Goal: Task Accomplishment & Management: Manage account settings

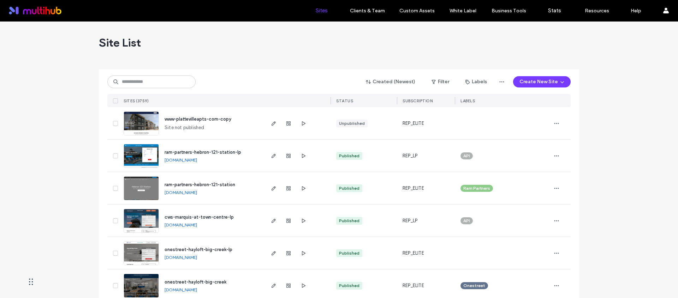
click at [173, 82] on input at bounding box center [151, 82] width 88 height 13
type input "****"
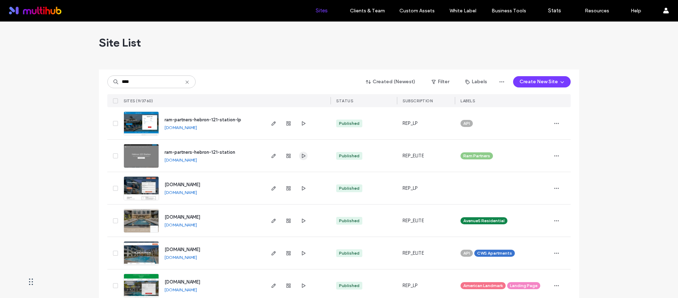
type input "****"
click at [302, 154] on use "button" at bounding box center [304, 156] width 4 height 4
click at [186, 82] on icon at bounding box center [187, 82] width 6 height 6
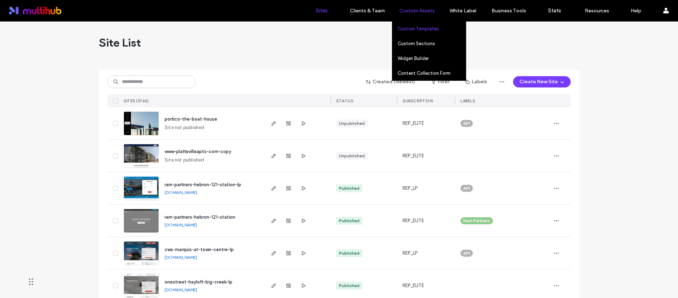
click at [431, 27] on label "Custom Templates" at bounding box center [417, 28] width 41 height 5
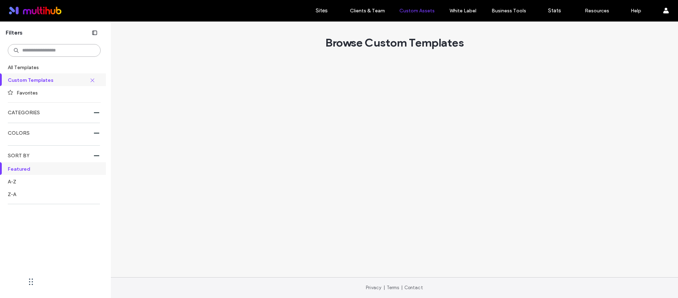
click at [65, 53] on input at bounding box center [54, 50] width 93 height 13
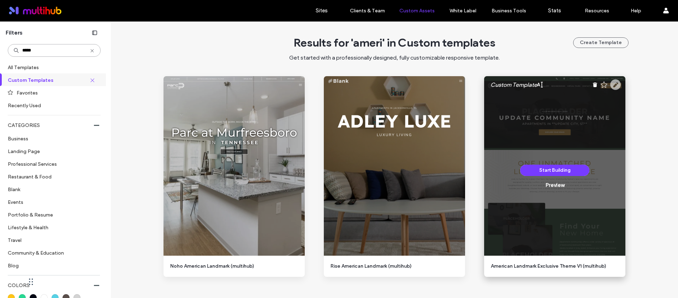
type input "*****"
click at [610, 84] on use at bounding box center [615, 84] width 11 height 11
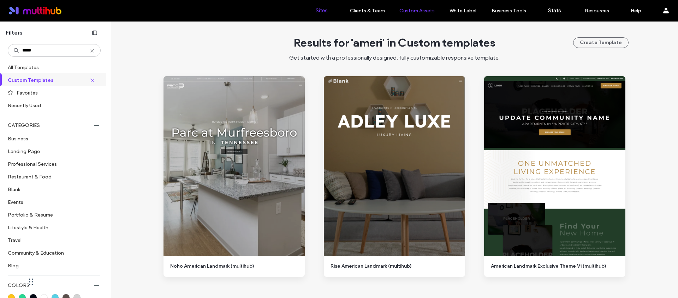
click at [323, 6] on link "Sites" at bounding box center [321, 10] width 42 height 21
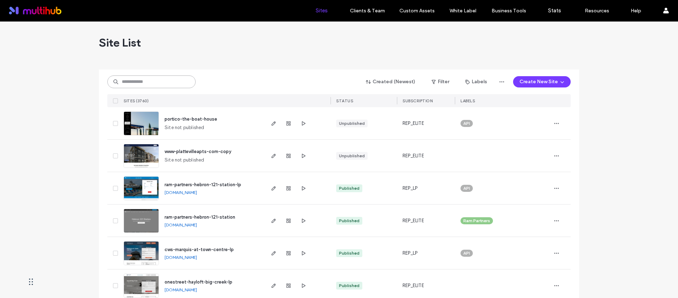
click at [128, 82] on input at bounding box center [151, 82] width 88 height 13
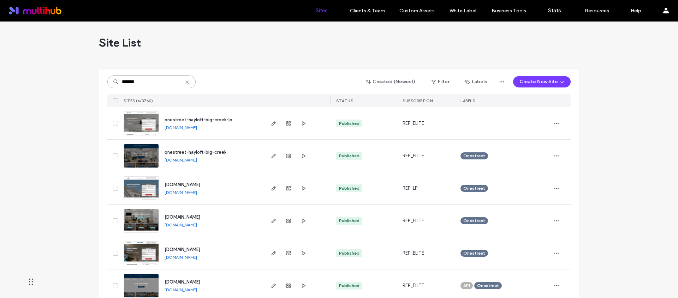
type input "*******"
click at [303, 156] on icon "button" at bounding box center [303, 156] width 6 height 6
click at [186, 83] on icon at bounding box center [187, 82] width 6 height 6
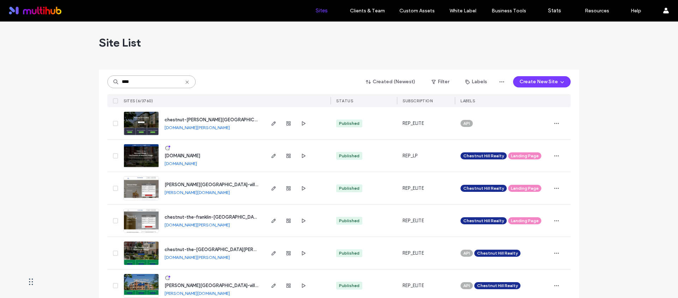
type input "****"
click at [200, 156] on span "rentnow.hancockvillage.com" at bounding box center [182, 155] width 36 height 5
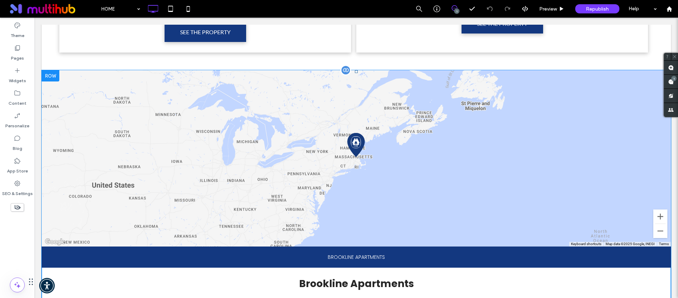
scroll to position [714, 0]
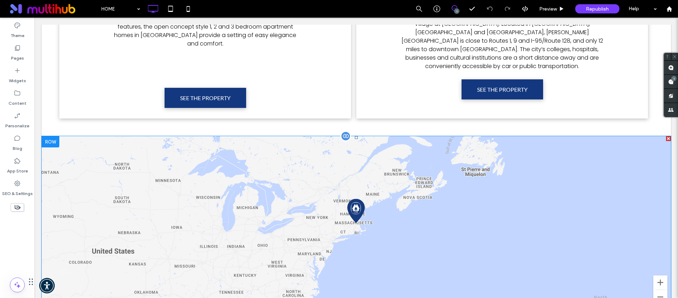
click at [216, 157] on span at bounding box center [356, 267] width 629 height 262
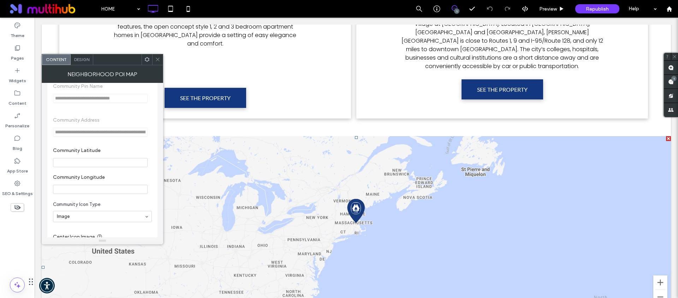
scroll to position [357, 0]
click at [112, 163] on input "Community Latitude" at bounding box center [100, 162] width 95 height 9
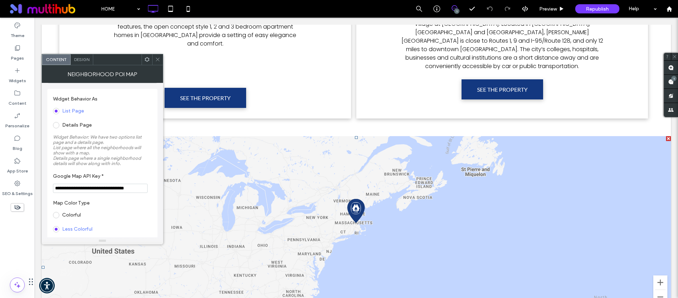
scroll to position [0, 0]
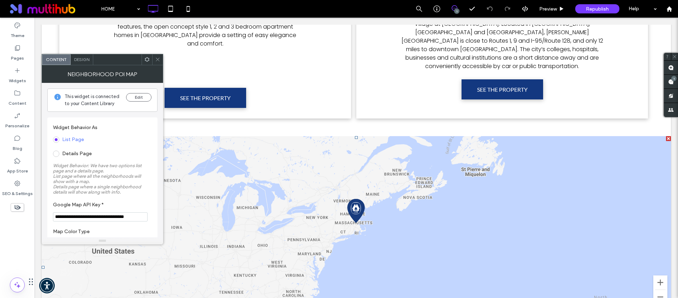
click at [160, 60] on icon at bounding box center [157, 59] width 5 height 5
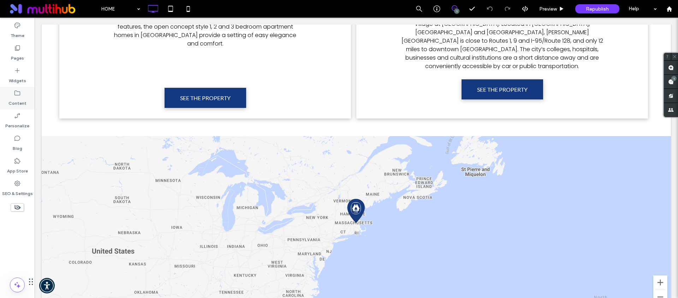
click at [17, 92] on icon at bounding box center [17, 93] width 7 height 7
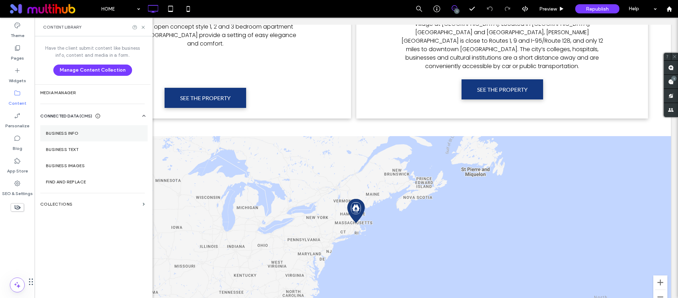
click at [86, 132] on label "Business Info" at bounding box center [94, 133] width 96 height 5
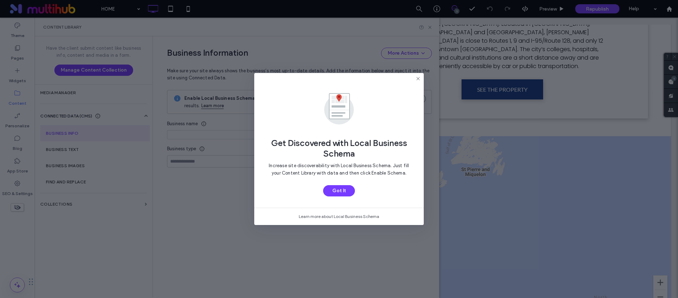
type input "**********"
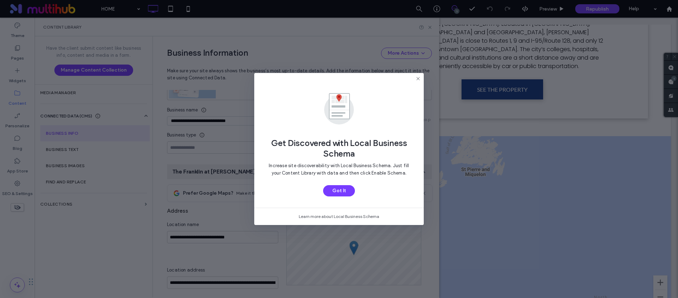
scroll to position [84, 0]
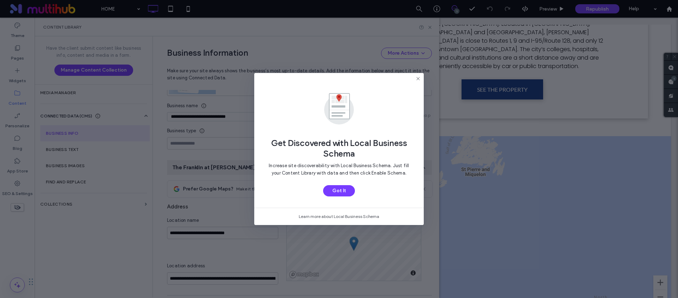
click at [416, 78] on icon at bounding box center [418, 79] width 6 height 6
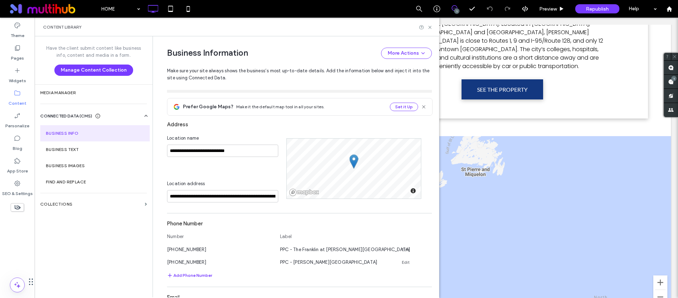
scroll to position [197, 0]
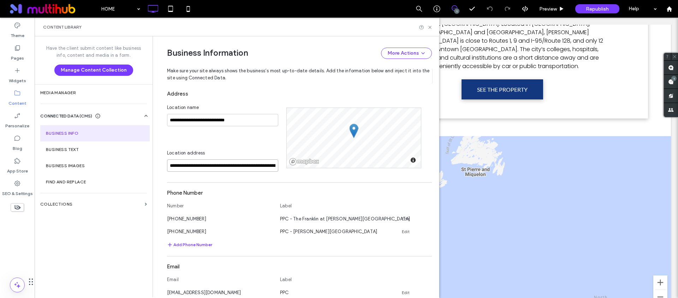
click at [222, 166] on input "**********" at bounding box center [222, 166] width 111 height 12
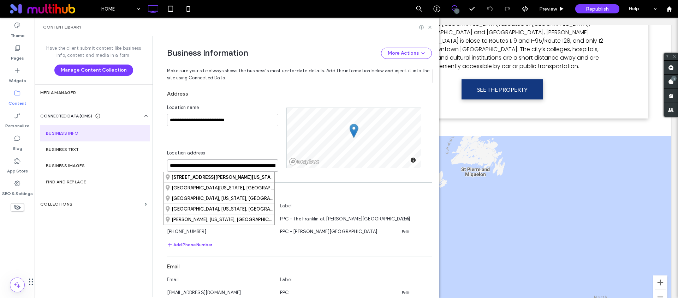
click at [222, 166] on input "**********" at bounding box center [222, 166] width 111 height 12
click at [429, 28] on icon at bounding box center [429, 27] width 5 height 5
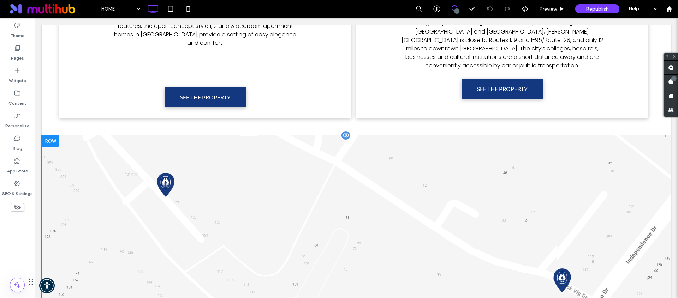
scroll to position [791, 0]
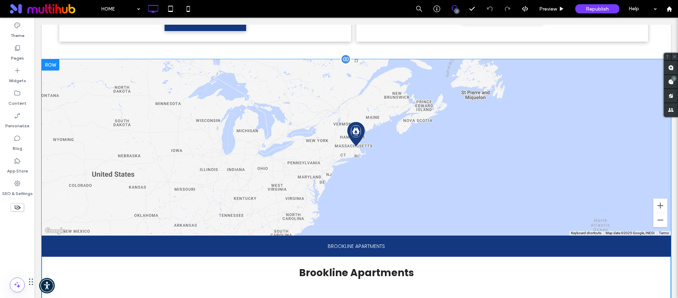
click at [268, 124] on span at bounding box center [356, 190] width 629 height 262
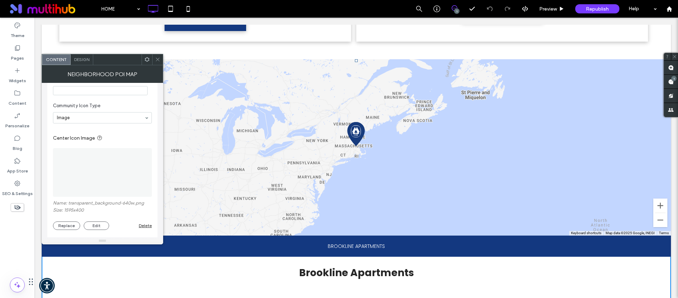
scroll to position [400, 0]
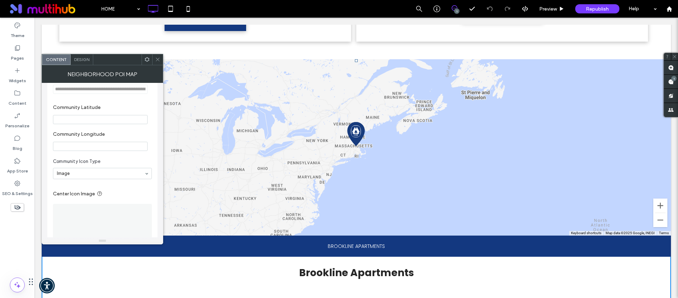
click at [87, 124] on input "Community Latitude" at bounding box center [100, 119] width 95 height 9
paste input "**********"
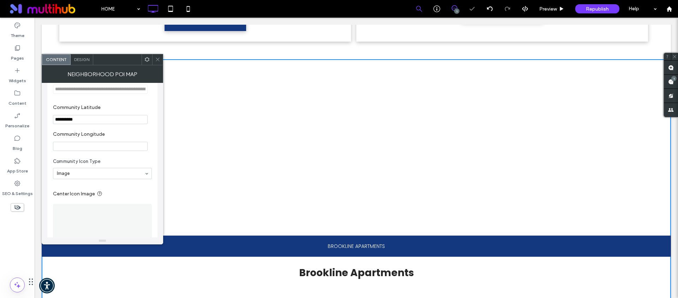
type input "**********"
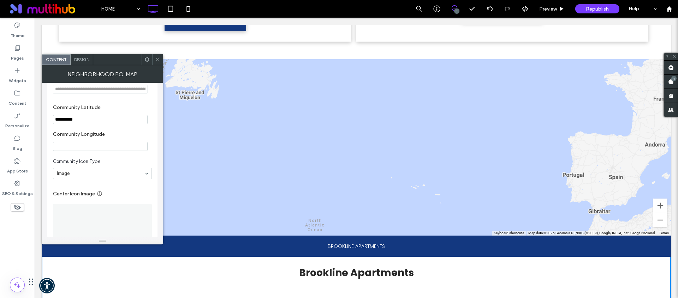
click at [93, 148] on input "Community Longitude" at bounding box center [100, 146] width 95 height 9
paste input "**********"
type input "**********"
click at [112, 137] on label "Community Longitude" at bounding box center [101, 135] width 96 height 8
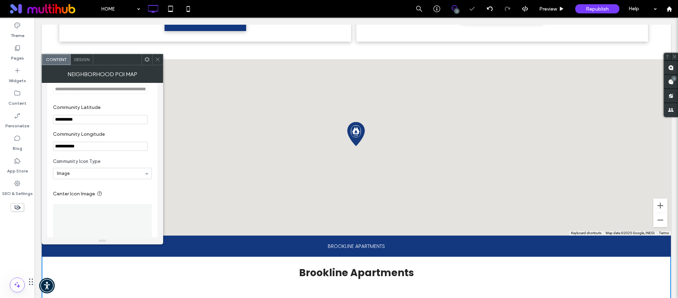
click at [158, 62] on span at bounding box center [157, 59] width 5 height 11
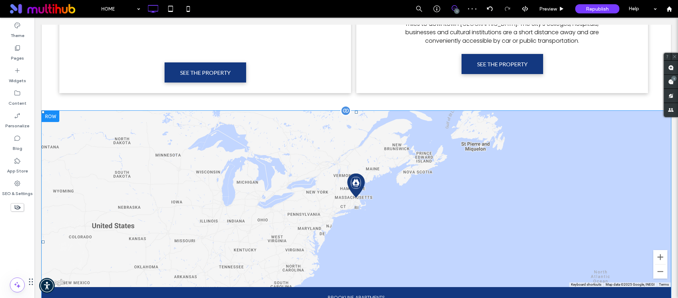
scroll to position [739, 0]
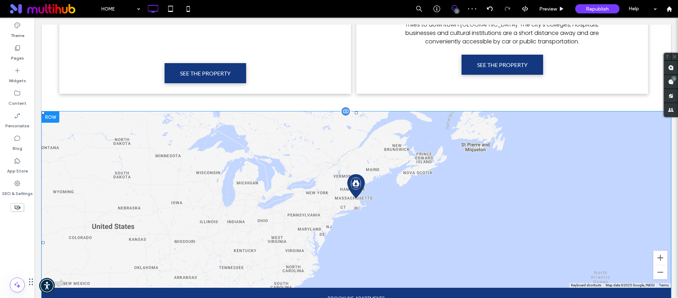
click at [366, 166] on span at bounding box center [356, 243] width 629 height 262
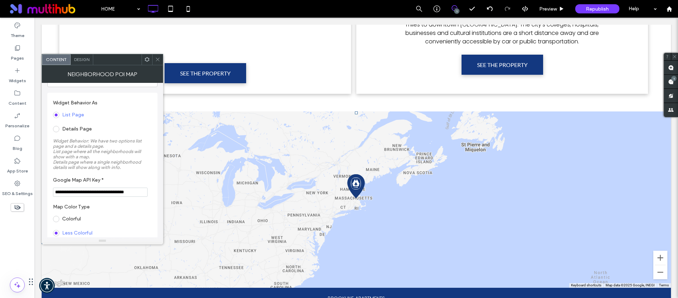
scroll to position [125, 0]
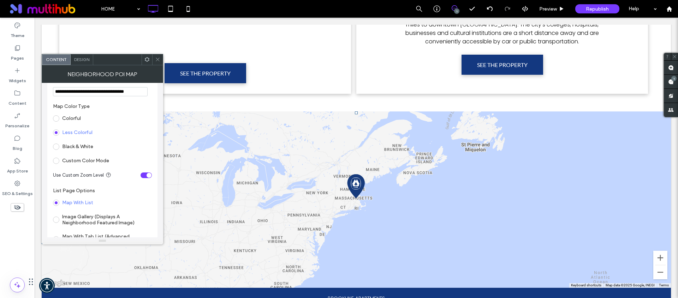
click at [146, 174] on div "toggle" at bounding box center [145, 176] width 11 height 6
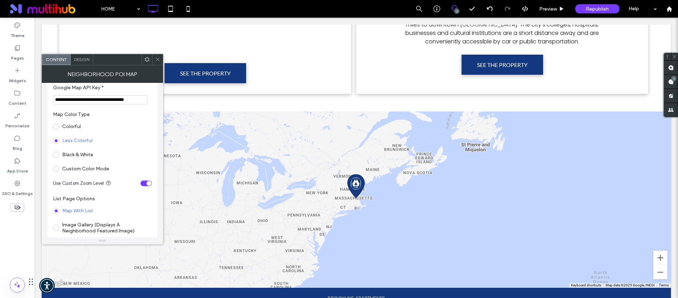
scroll to position [0, 0]
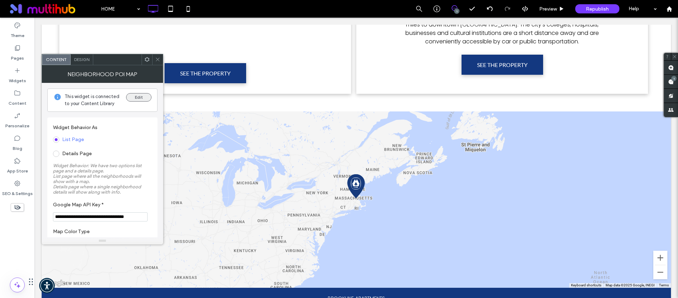
click at [133, 96] on button "Edit" at bounding box center [138, 97] width 25 height 8
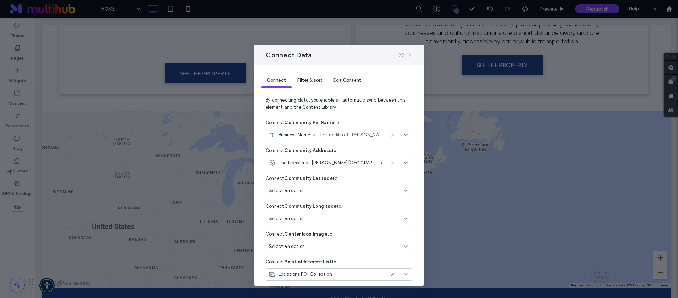
click at [347, 83] on div "Edit Content" at bounding box center [347, 81] width 39 height 14
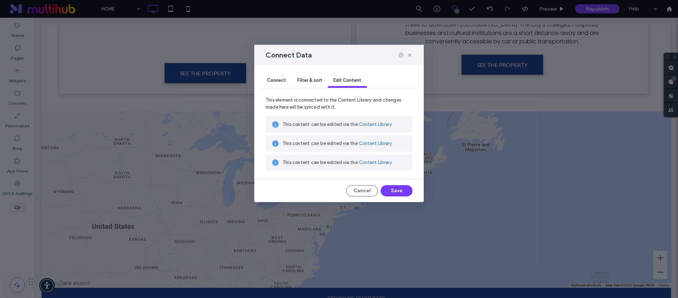
click at [372, 127] on link "Content Library" at bounding box center [375, 124] width 33 height 7
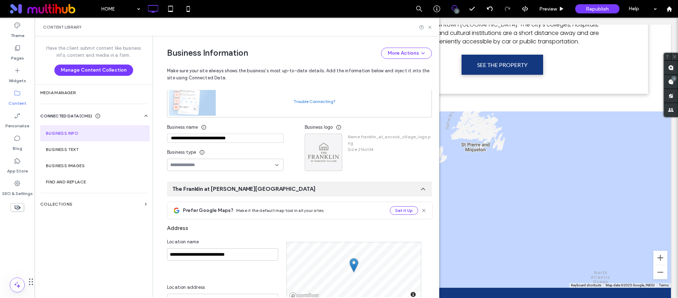
scroll to position [84, 0]
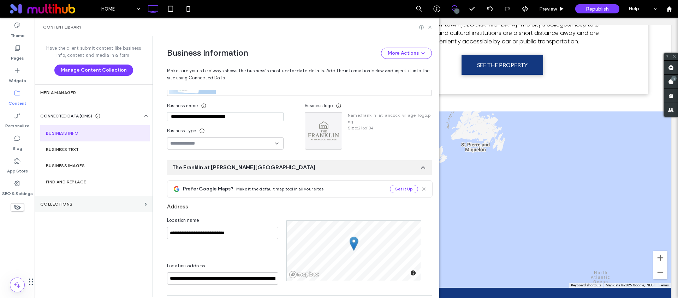
click at [64, 199] on section "Collections" at bounding box center [94, 204] width 118 height 16
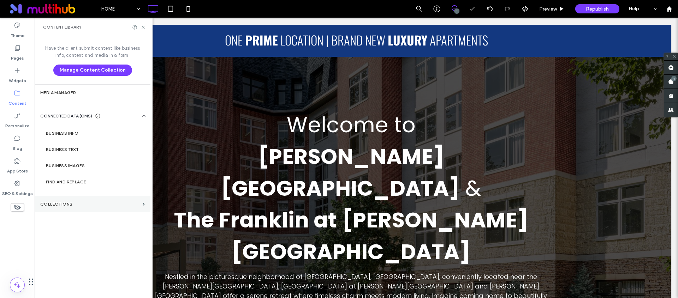
scroll to position [0, 0]
click at [71, 206] on label "Collections" at bounding box center [90, 204] width 100 height 5
click at [145, 202] on section "Collections" at bounding box center [93, 204] width 116 height 16
click at [144, 27] on icon at bounding box center [142, 27] width 5 height 5
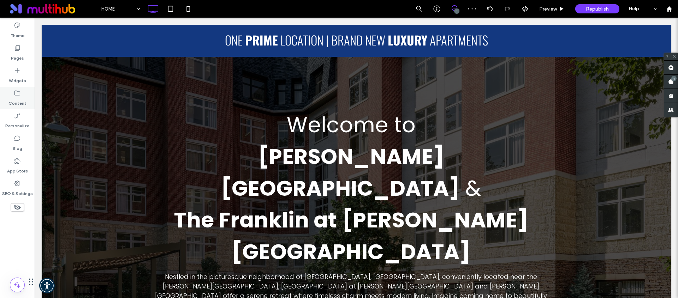
click at [18, 97] on label "Content" at bounding box center [17, 102] width 18 height 10
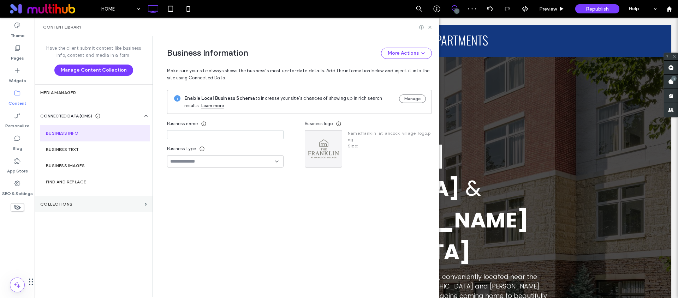
type input "**********"
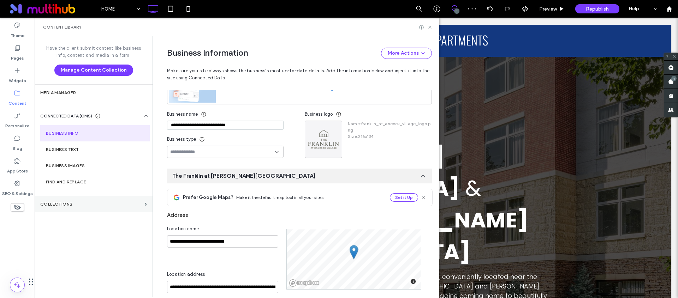
scroll to position [84, 0]
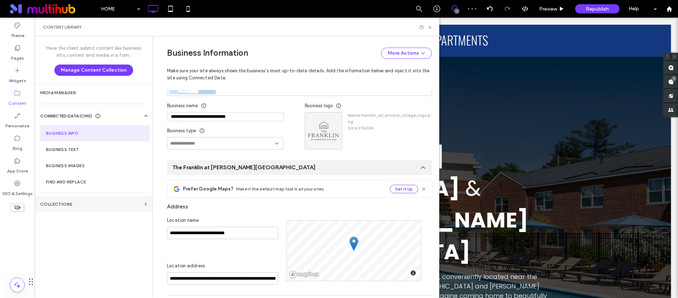
click at [64, 203] on label "Collections" at bounding box center [91, 204] width 102 height 5
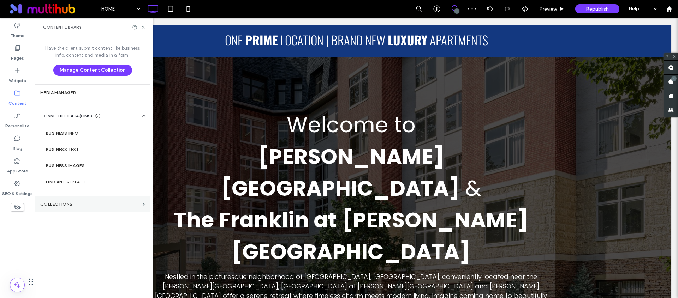
scroll to position [0, 0]
click at [64, 203] on label "Collections" at bounding box center [90, 204] width 100 height 5
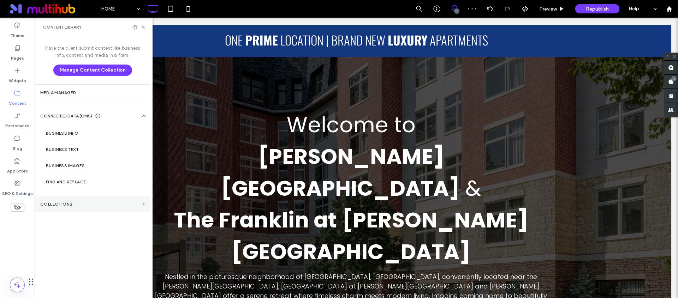
click at [144, 204] on span at bounding box center [144, 204] width 2 height 3
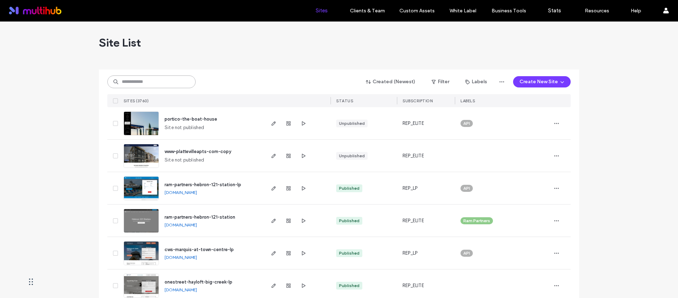
click at [157, 84] on input at bounding box center [151, 82] width 88 height 13
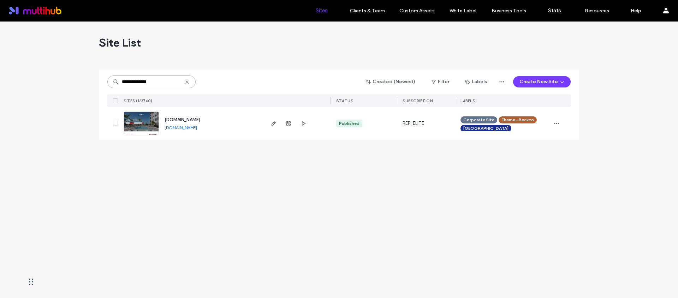
type input "**********"
click at [200, 117] on span "[DOMAIN_NAME]" at bounding box center [182, 119] width 36 height 5
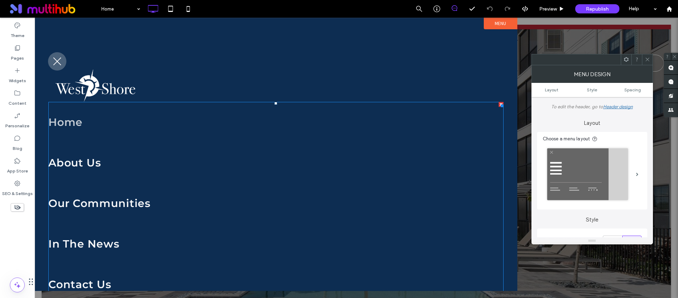
click at [77, 163] on span "About Us" at bounding box center [74, 163] width 53 height 16
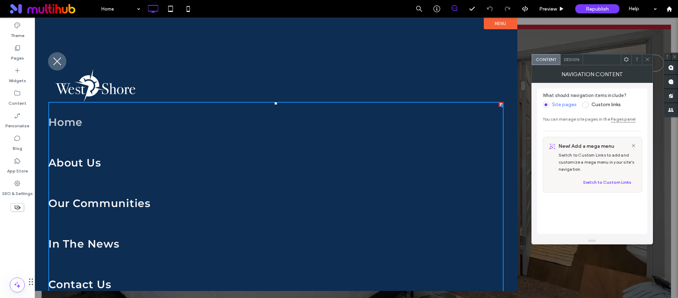
drag, startPoint x: 54, startPoint y: 61, endPoint x: 82, endPoint y: 30, distance: 42.0
click at [55, 60] on button "menu" at bounding box center [57, 61] width 18 height 18
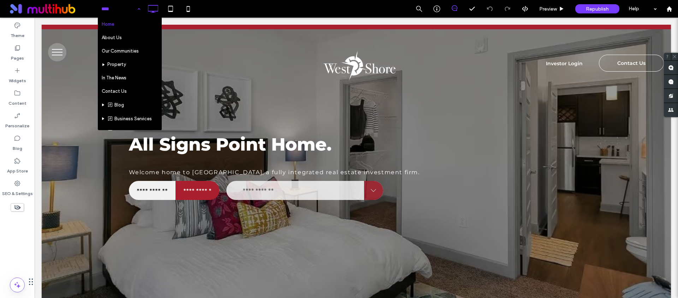
click at [118, 44] on hr at bounding box center [129, 44] width 63 height 0
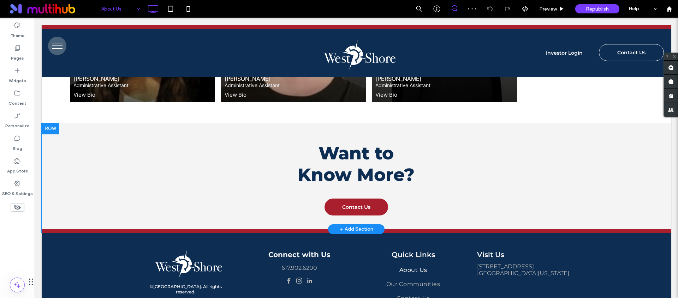
scroll to position [1393, 0]
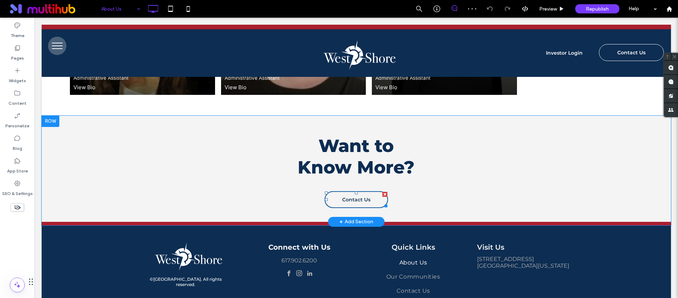
click at [366, 201] on span "Contact Us" at bounding box center [356, 199] width 28 height 13
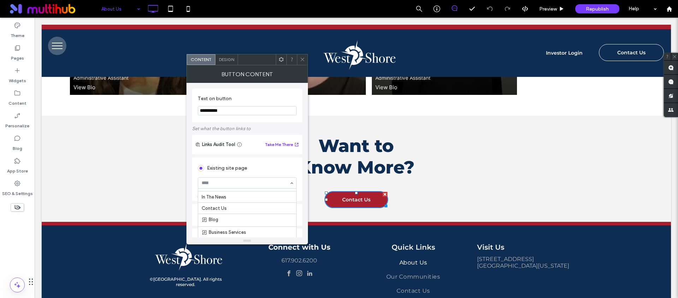
scroll to position [31, 0]
drag, startPoint x: 302, startPoint y: 58, endPoint x: 407, endPoint y: 33, distance: 108.0
click at [302, 58] on icon at bounding box center [302, 59] width 5 height 5
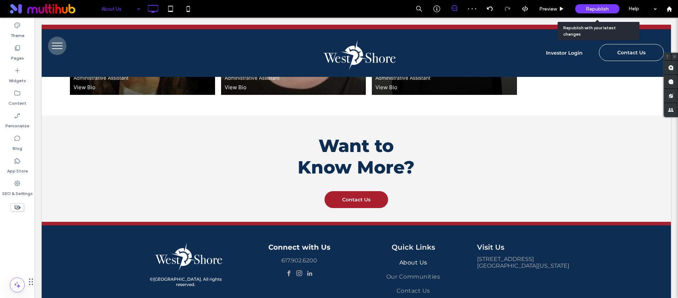
click at [594, 8] on span "Republish" at bounding box center [596, 9] width 23 height 6
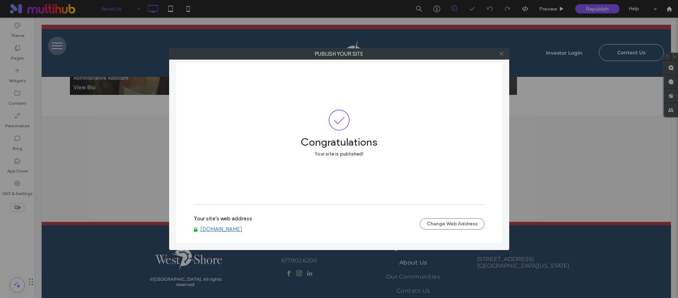
click at [502, 54] on icon at bounding box center [501, 53] width 5 height 5
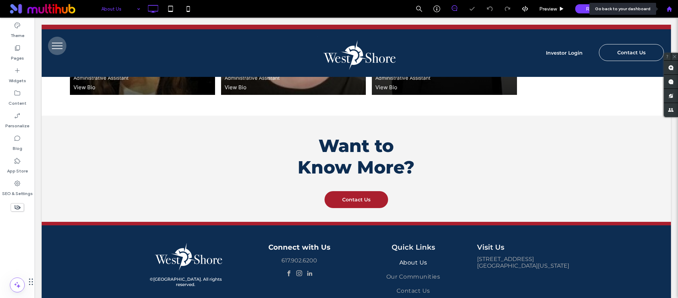
click at [664, 8] on div at bounding box center [668, 9] width 17 height 6
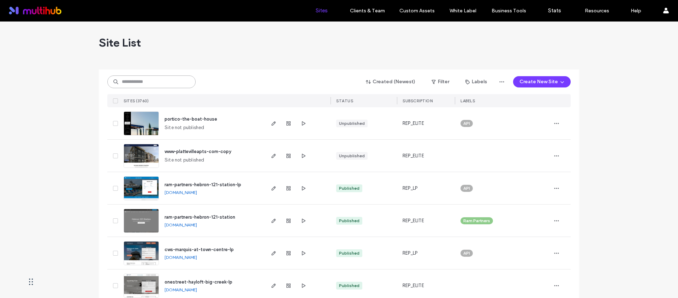
click at [158, 84] on input at bounding box center [151, 82] width 88 height 13
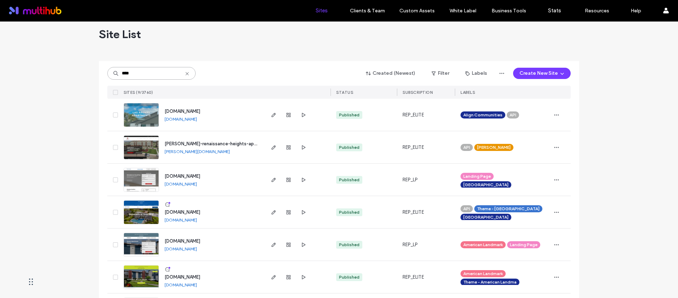
scroll to position [110, 0]
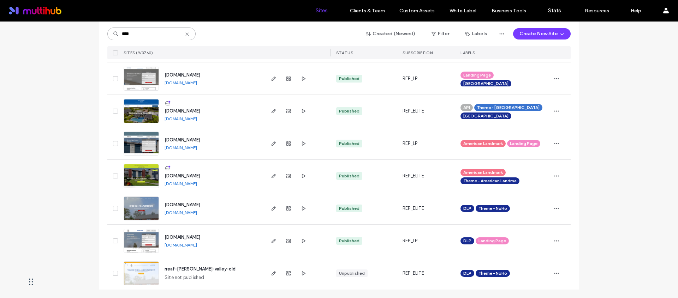
type input "****"
click at [197, 213] on link "[DOMAIN_NAME]" at bounding box center [180, 212] width 32 height 5
click at [202, 270] on span "rreaf-[PERSON_NAME]-valley-old" at bounding box center [199, 268] width 71 height 5
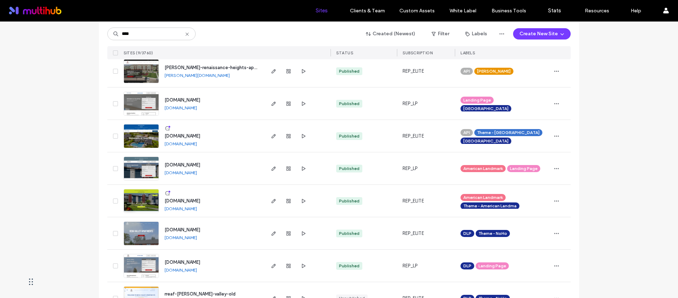
scroll to position [110, 0]
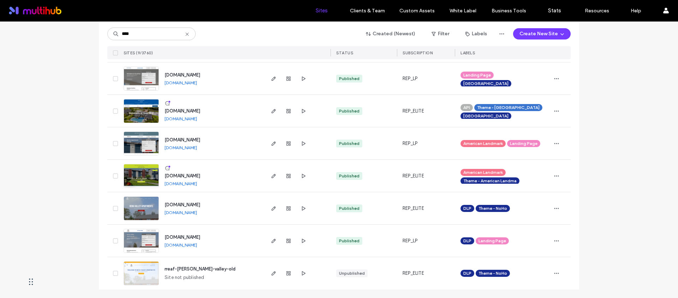
type input "****"
click at [200, 236] on span "[DOMAIN_NAME]" at bounding box center [182, 237] width 36 height 5
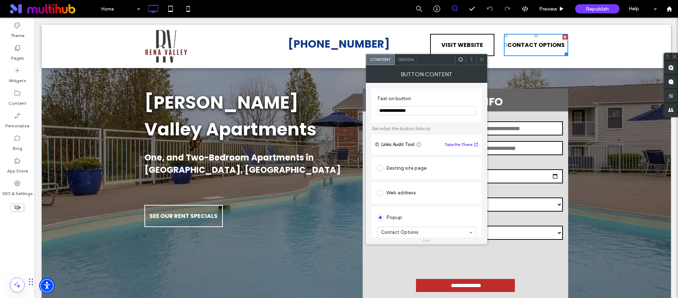
click at [461, 242] on div "Go to popup" at bounding box center [464, 244] width 24 height 5
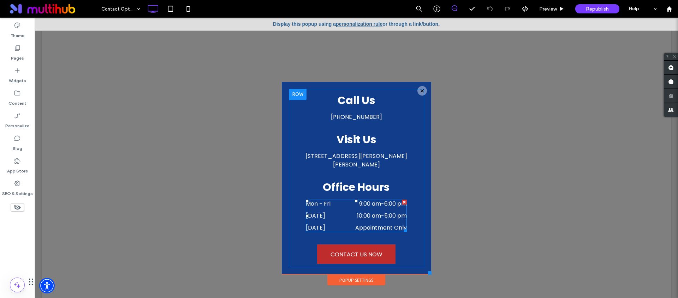
click at [366, 219] on time "10:00 am" at bounding box center [369, 216] width 24 height 8
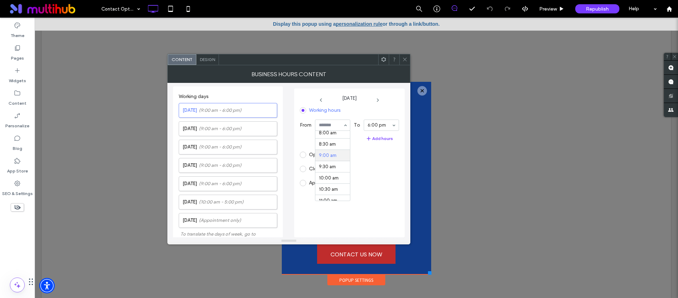
scroll to position [184, 0]
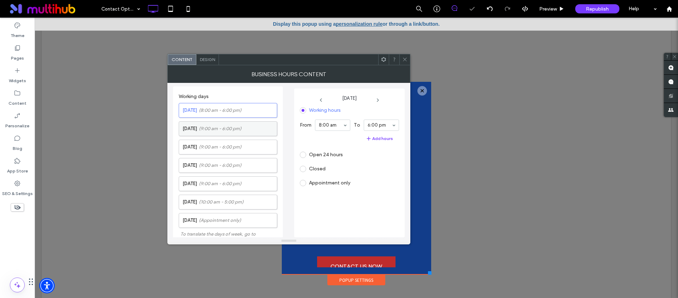
click at [235, 128] on span "(9:00 am - 6:00 pm)" at bounding box center [220, 128] width 43 height 7
click at [236, 150] on span "(9:00 am - 6:00 pm)" at bounding box center [220, 147] width 43 height 7
click at [238, 166] on span "(9:00 am - 6:00 pm)" at bounding box center [220, 165] width 43 height 7
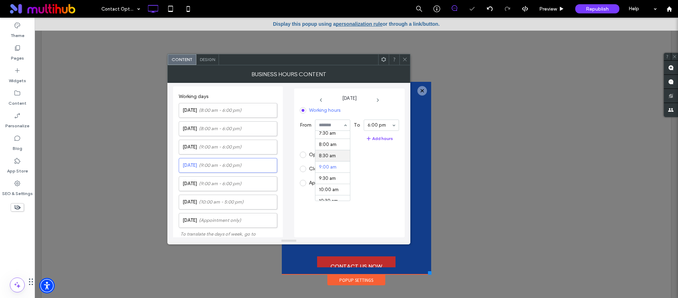
scroll to position [167, 0]
click at [220, 183] on span "(9:00 am - 6:00 pm)" at bounding box center [220, 183] width 43 height 7
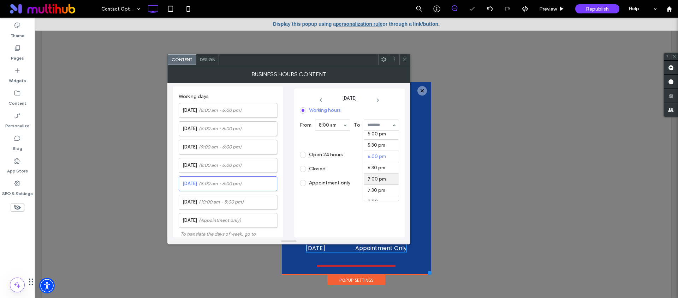
scroll to position [386, 0]
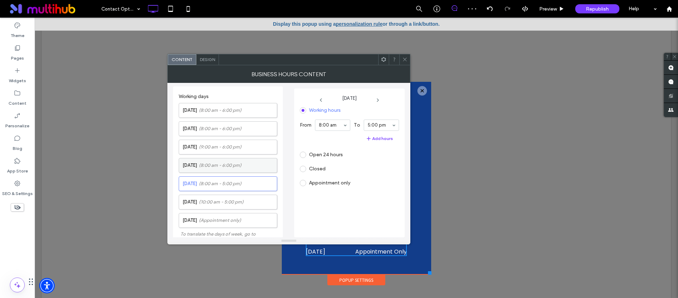
click at [235, 164] on span "(8:00 am - 6:00 pm)" at bounding box center [220, 165] width 43 height 7
click at [214, 147] on span "(9:00 am - 6:00 pm)" at bounding box center [220, 147] width 43 height 7
click at [232, 133] on label "Tuesday (8:00 am - 6:00 pm)" at bounding box center [229, 129] width 94 height 14
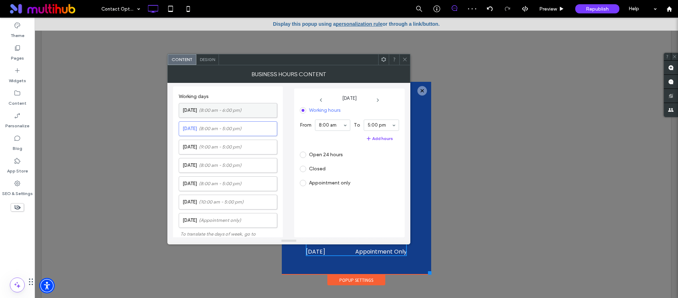
click at [241, 109] on span "(8:00 am - 6:00 pm)" at bounding box center [220, 110] width 43 height 7
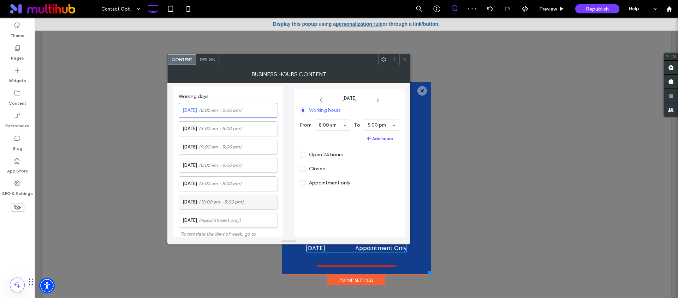
click at [227, 200] on span "(10:00 am - 5:00 pm)" at bounding box center [221, 202] width 45 height 7
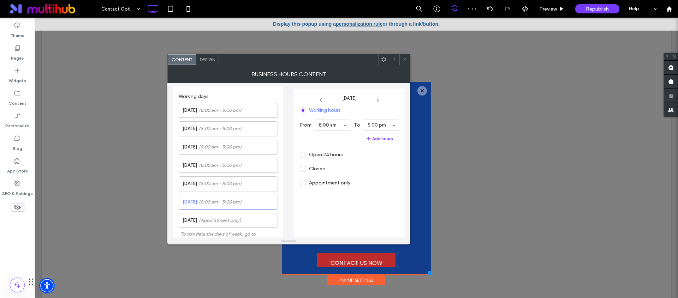
click at [303, 179] on span "Appointment only" at bounding box center [325, 182] width 50 height 7
click at [303, 181] on span at bounding box center [303, 183] width 6 height 6
click at [232, 222] on span "(Appointment only)" at bounding box center [220, 220] width 42 height 7
click at [307, 139] on label "Closed" at bounding box center [313, 139] width 26 height 6
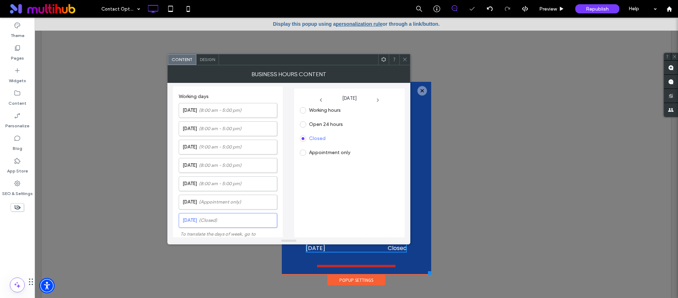
click at [402, 62] on icon at bounding box center [404, 59] width 5 height 5
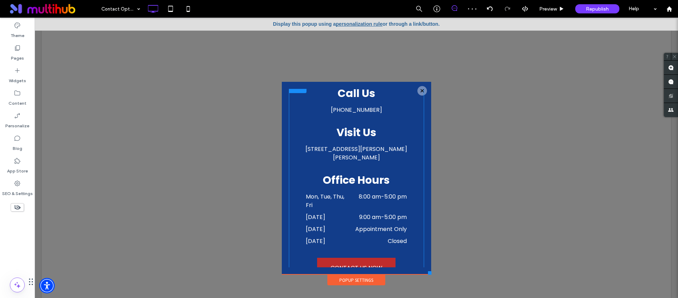
scroll to position [20, 0]
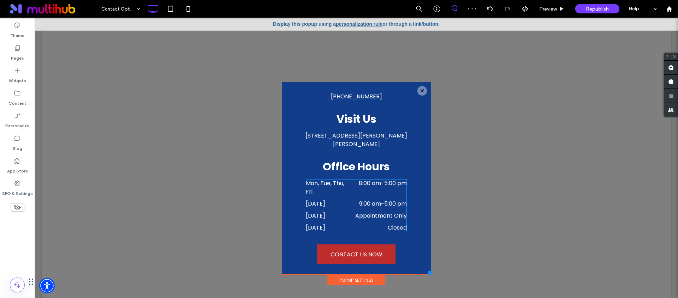
click at [380, 191] on div "Mon, Tue, Thu, Fri 8:00 am - 5:00 pm" at bounding box center [356, 189] width 101 height 20
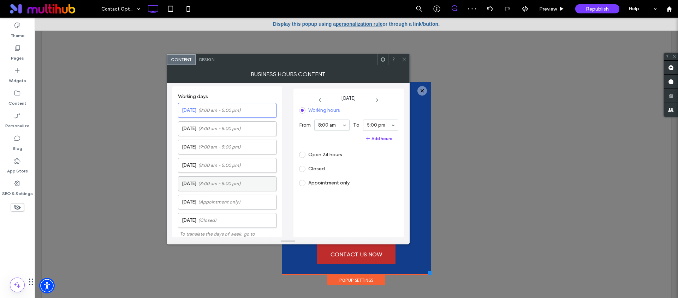
scroll to position [1, 0]
click at [216, 147] on span "(9:00 am - 5:00 pm)" at bounding box center [219, 145] width 43 height 7
click at [405, 56] on span at bounding box center [403, 59] width 5 height 11
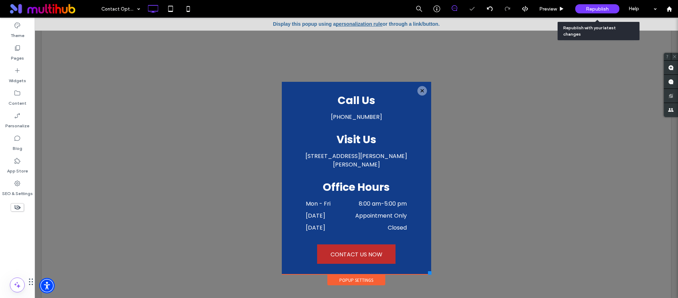
click at [595, 11] on span "Republish" at bounding box center [596, 9] width 23 height 6
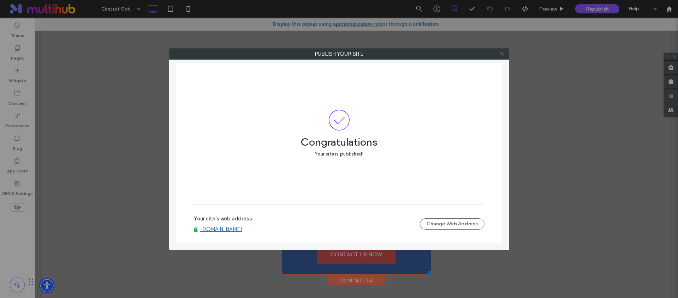
click at [499, 56] on span at bounding box center [501, 54] width 5 height 11
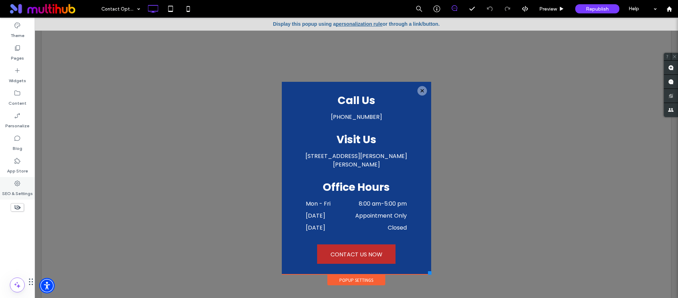
click at [23, 191] on label "SEO & Settings" at bounding box center [17, 192] width 31 height 10
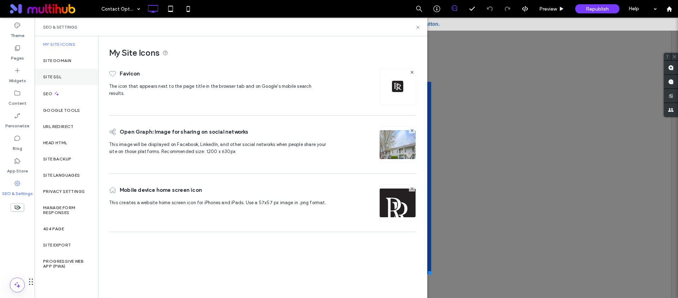
click at [68, 80] on div "Site SSL" at bounding box center [67, 77] width 64 height 16
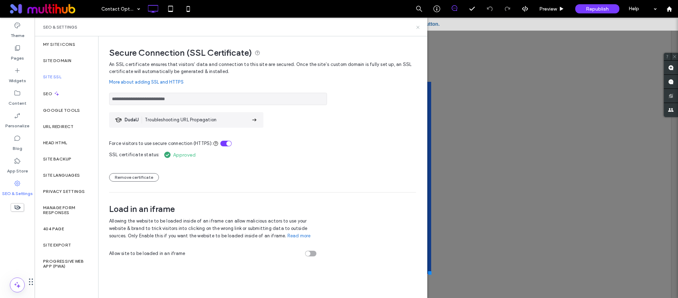
click at [417, 27] on icon at bounding box center [417, 27] width 5 height 5
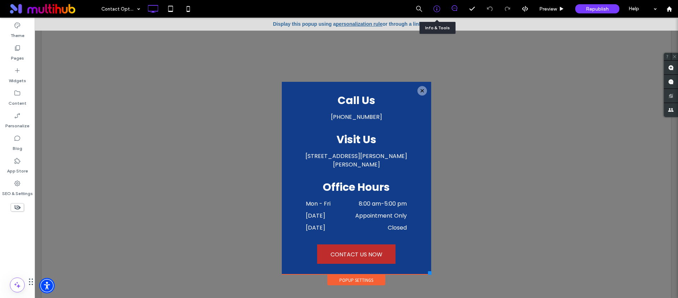
click at [436, 13] on div at bounding box center [437, 9] width 18 height 18
click at [434, 7] on icon at bounding box center [436, 8] width 7 height 7
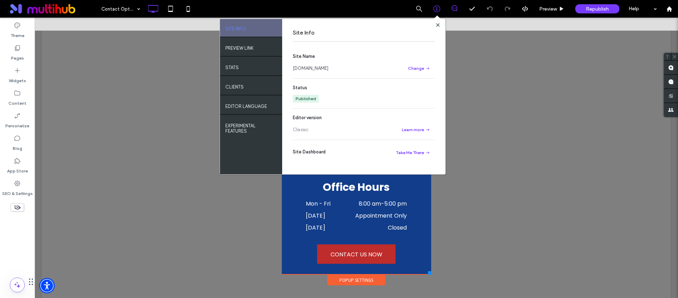
click at [328, 66] on link "rentnow.livingatrenavalley.com" at bounding box center [311, 68] width 36 height 7
click at [435, 26] on div at bounding box center [437, 24] width 5 height 5
click at [436, 25] on icon at bounding box center [438, 25] width 4 height 4
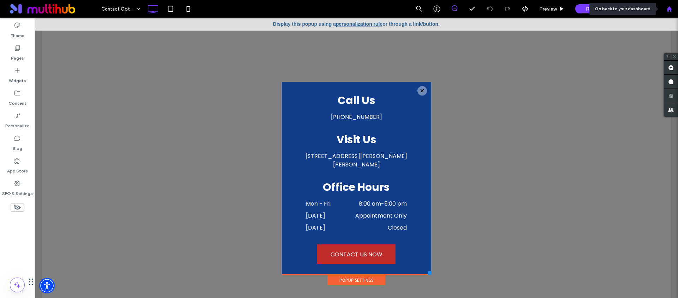
click at [670, 6] on icon at bounding box center [669, 9] width 6 height 6
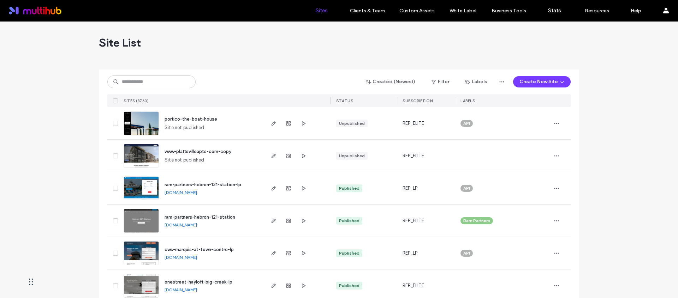
click at [165, 74] on div "Created (Newest) Filter Labels Create New Site SITES (3760) STATUS SUBSCRIPTION…" at bounding box center [338, 89] width 463 height 38
click at [162, 79] on input at bounding box center [151, 82] width 88 height 13
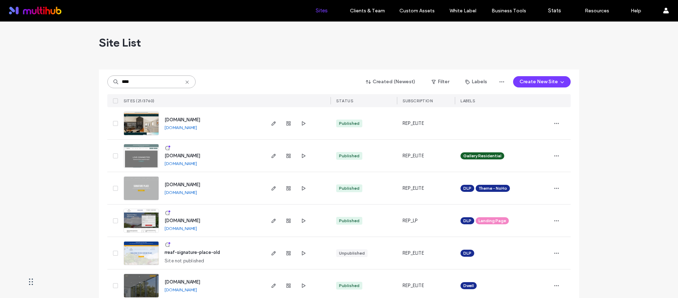
type input "****"
click at [197, 195] on link "www.signatureplaceapartments.com" at bounding box center [180, 192] width 32 height 5
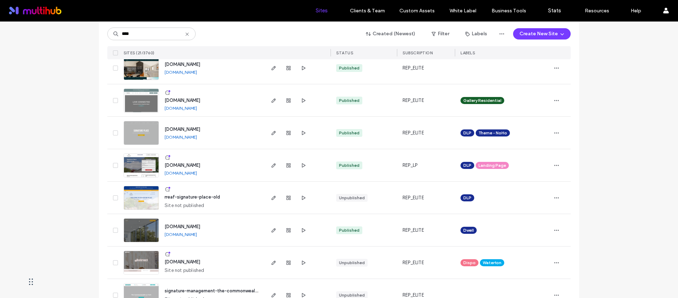
scroll to position [69, 0]
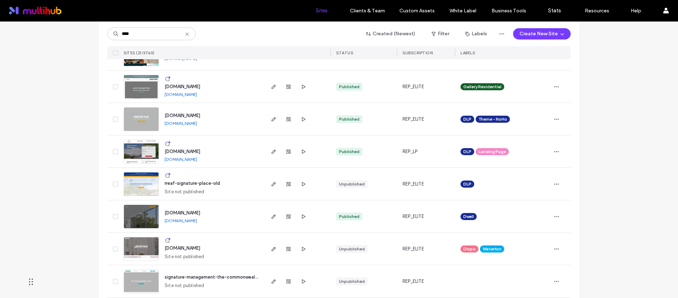
click at [200, 149] on span "rentnow.signatureplaceapartments.com" at bounding box center [182, 151] width 36 height 5
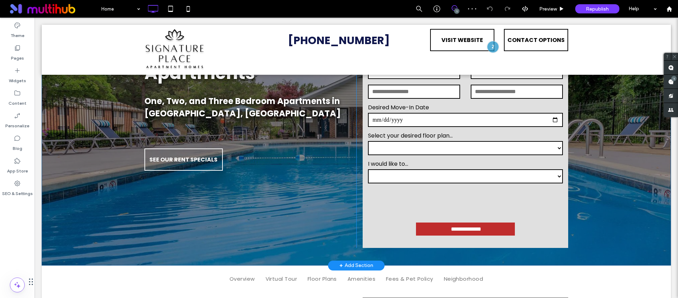
scroll to position [207, 0]
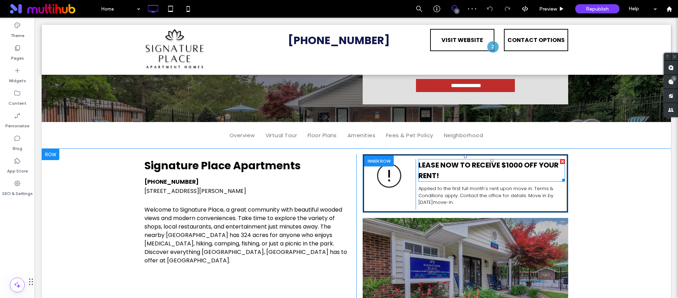
click at [446, 178] on p "LEASE NOW TO RECEIVE $1000 OFF YOUR RENT!" at bounding box center [491, 170] width 146 height 21
type input "*******"
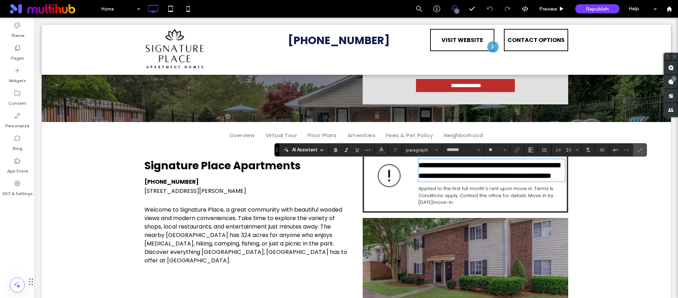
type input "**"
drag, startPoint x: 437, startPoint y: 179, endPoint x: 415, endPoint y: 166, distance: 25.0
click at [418, 166] on strong "**********" at bounding box center [488, 171] width 141 height 18
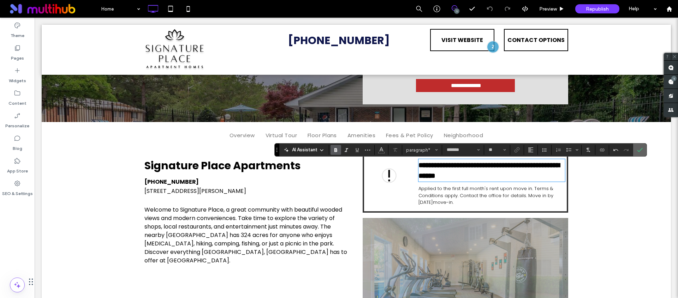
click at [640, 150] on use "Confirm" at bounding box center [640, 150] width 6 height 4
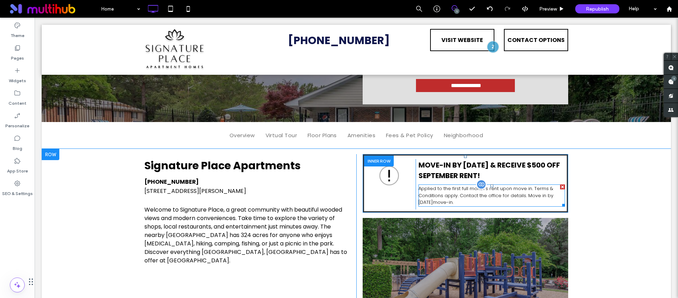
click at [460, 194] on p "Applied to the first full month's rent upon move in. Terms & Conditions apply. …" at bounding box center [491, 195] width 146 height 21
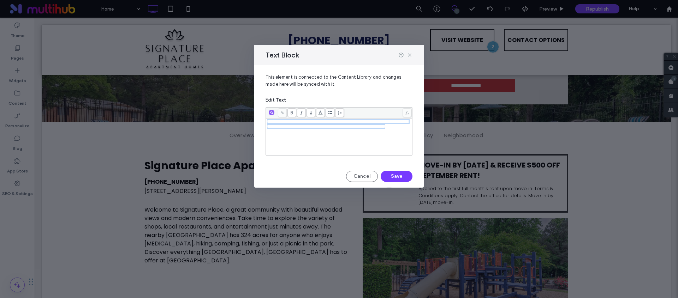
drag, startPoint x: 366, startPoint y: 142, endPoint x: 229, endPoint y: 112, distance: 139.6
click at [229, 112] on div "**********" at bounding box center [339, 149] width 678 height 298
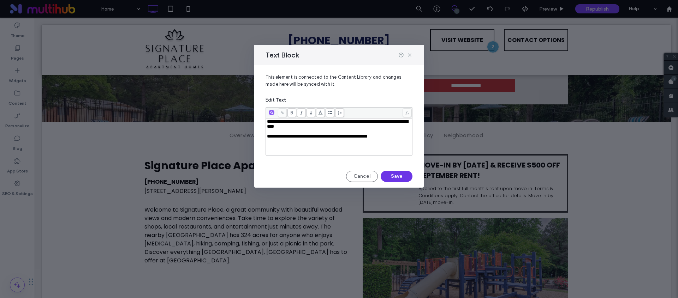
click at [389, 174] on button "Save" at bounding box center [396, 176] width 32 height 11
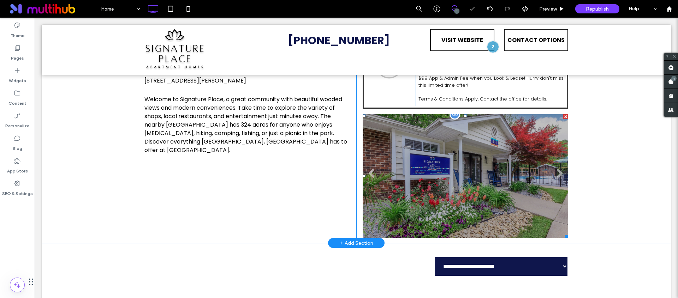
scroll to position [262, 0]
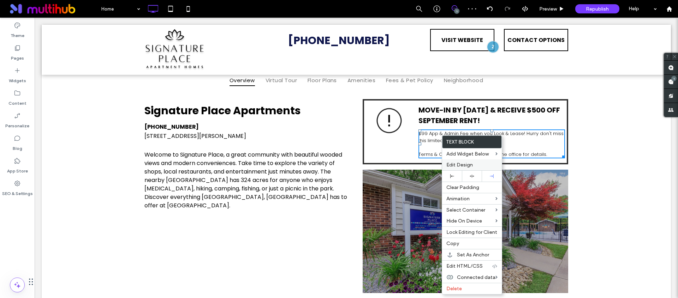
click at [462, 168] on span "Edit Design" at bounding box center [459, 165] width 26 height 6
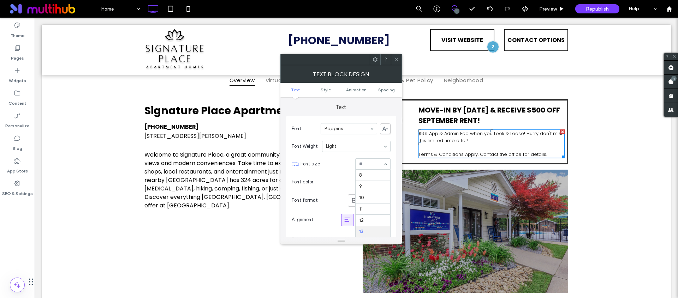
scroll to position [56, 0]
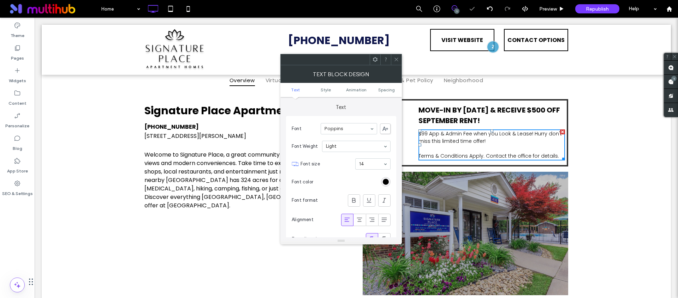
click at [393, 56] on span at bounding box center [395, 59] width 5 height 11
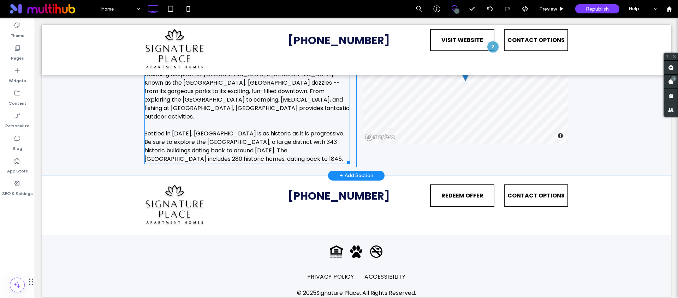
scroll to position [1470, 0]
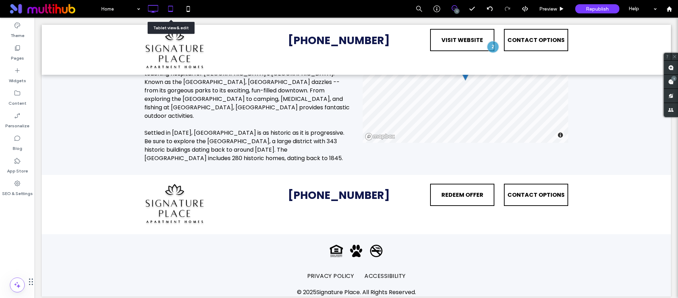
click at [168, 12] on icon at bounding box center [170, 9] width 14 height 14
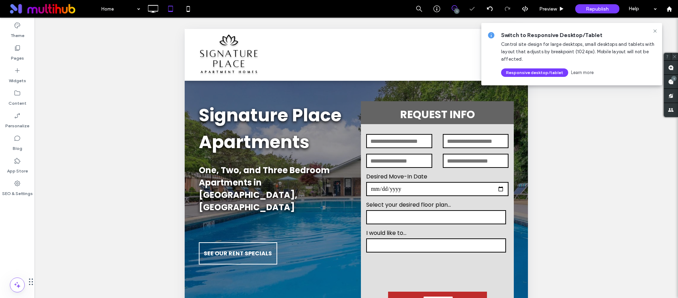
scroll to position [0, 0]
click at [656, 32] on icon at bounding box center [655, 31] width 6 height 6
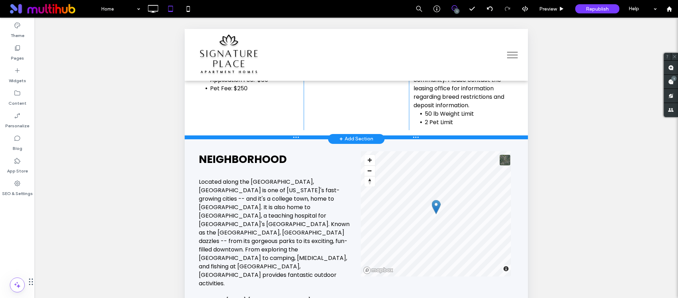
scroll to position [194, 0]
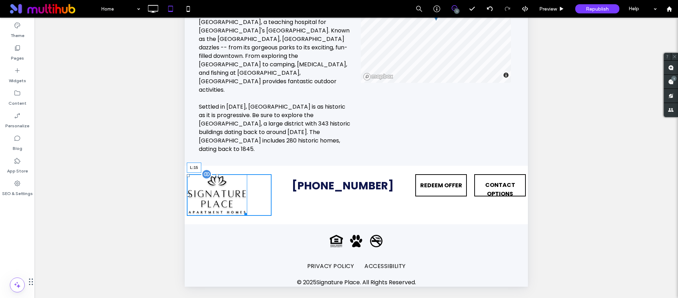
drag, startPoint x: 185, startPoint y: 190, endPoint x: 191, endPoint y: 190, distance: 5.6
click at [190, 194] on div at bounding box center [188, 195] width 3 height 3
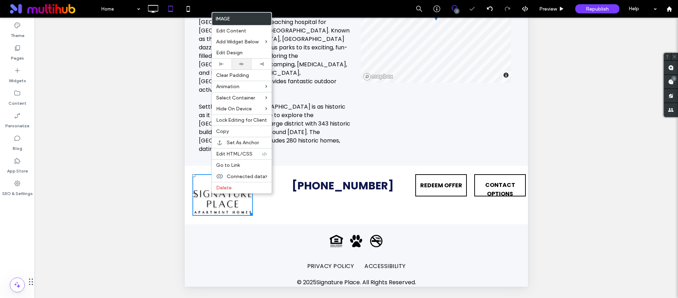
click at [241, 66] on icon at bounding box center [241, 64] width 5 height 5
click at [426, 204] on div "REDEEM OFFER Click To Paste" at bounding box center [441, 195] width 56 height 42
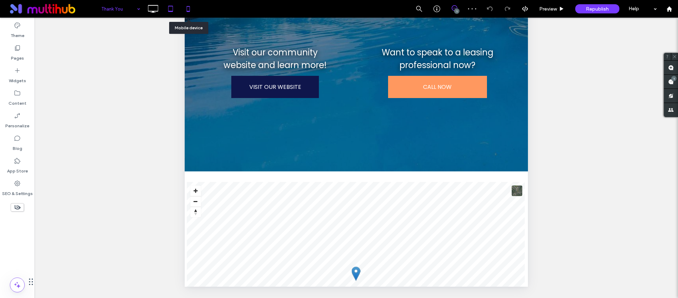
click at [181, 8] on icon at bounding box center [188, 9] width 14 height 14
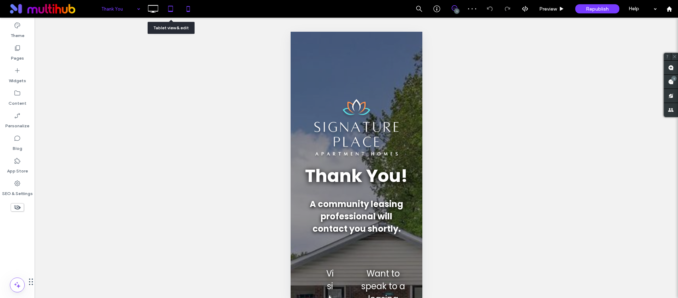
click at [173, 9] on icon at bounding box center [170, 9] width 14 height 14
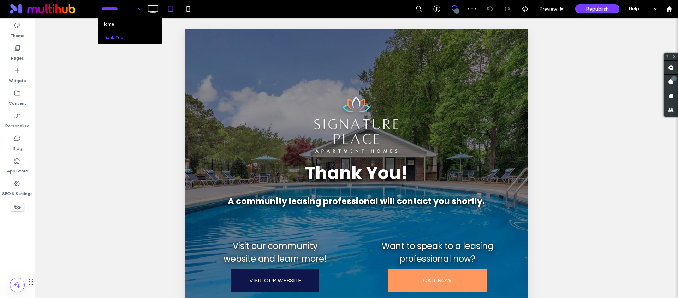
drag, startPoint x: 134, startPoint y: 7, endPoint x: 121, endPoint y: 16, distance: 16.0
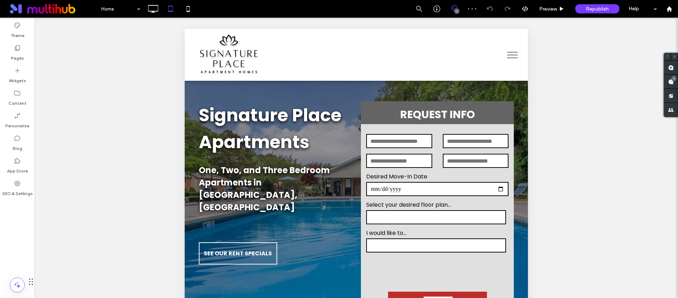
click at [505, 53] on button "menu" at bounding box center [512, 55] width 18 height 18
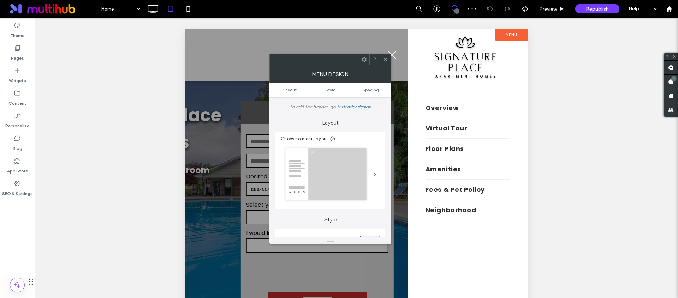
click at [395, 56] on button "menu" at bounding box center [392, 55] width 18 height 18
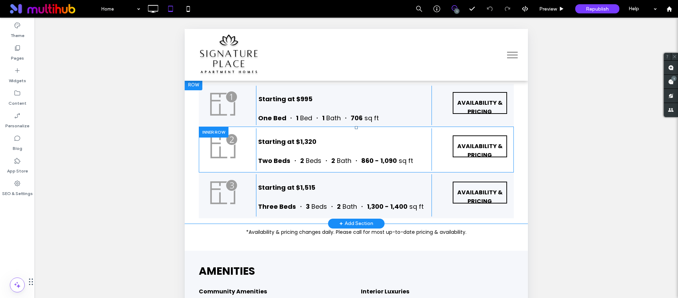
scroll to position [1014, 0]
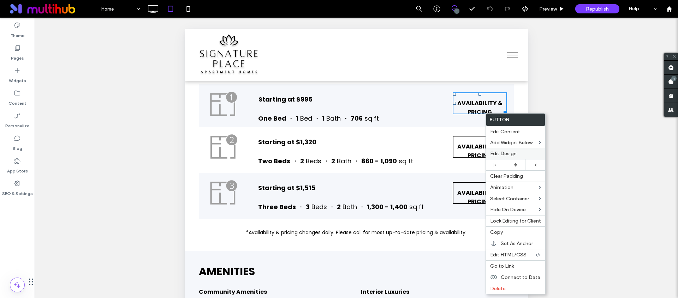
click at [501, 149] on div "Edit Design" at bounding box center [515, 153] width 59 height 11
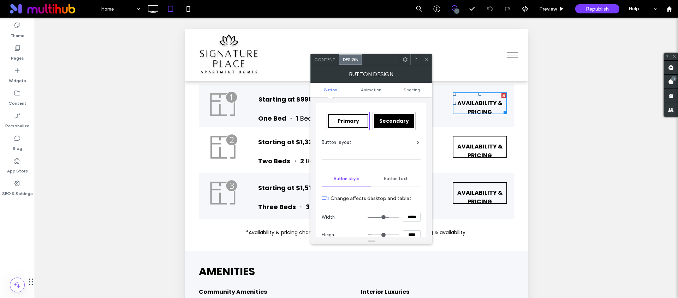
click at [428, 63] on span at bounding box center [425, 59] width 5 height 11
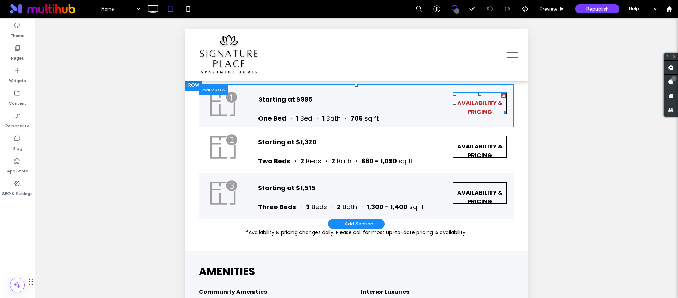
click at [501, 114] on link "AVAILABILITY & PRICING" at bounding box center [479, 103] width 54 height 22
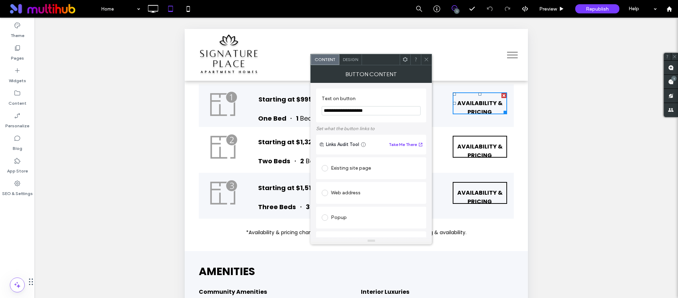
drag, startPoint x: 426, startPoint y: 60, endPoint x: 270, endPoint y: 59, distance: 156.3
click at [426, 60] on icon at bounding box center [425, 59] width 5 height 5
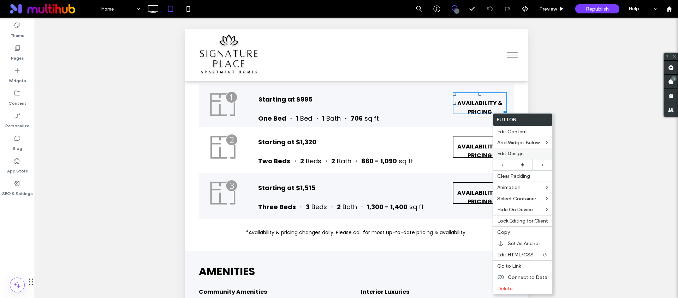
click at [506, 149] on div "Edit Design" at bounding box center [522, 153] width 59 height 11
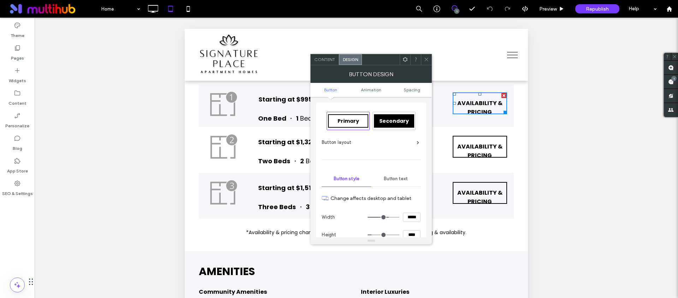
click at [386, 182] on div "Button text" at bounding box center [395, 179] width 49 height 16
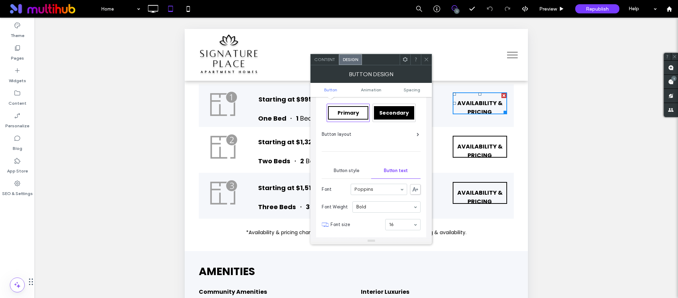
scroll to position [64, 0]
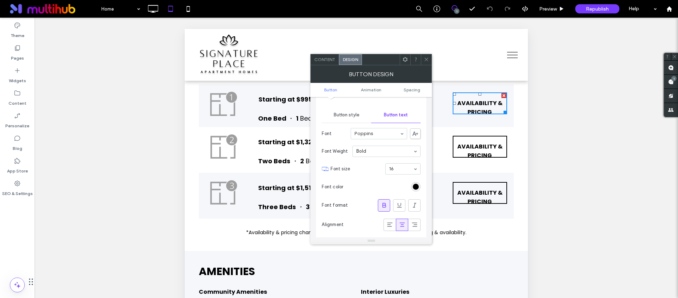
click at [422, 55] on div at bounding box center [426, 59] width 11 height 11
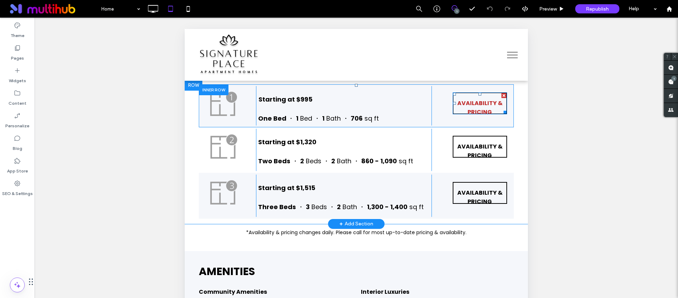
click at [501, 114] on link "AVAILABILITY & PRICING" at bounding box center [479, 103] width 54 height 22
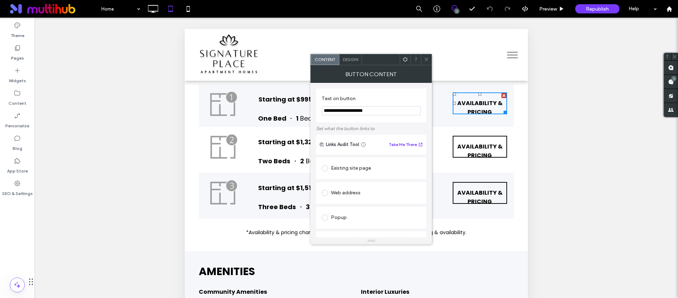
click at [426, 61] on icon at bounding box center [425, 59] width 5 height 5
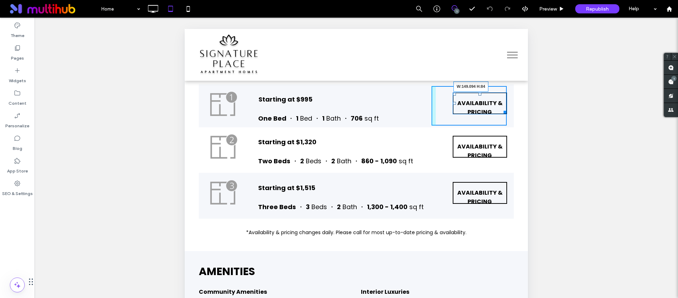
drag, startPoint x: 500, startPoint y: 125, endPoint x: 503, endPoint y: 133, distance: 8.5
click at [503, 127] on div "Click To Paste Starting at $995 One Bed ・ 1 Bed ・ 1 Bath ・ 706 sq ft Click To P…" at bounding box center [356, 105] width 315 height 43
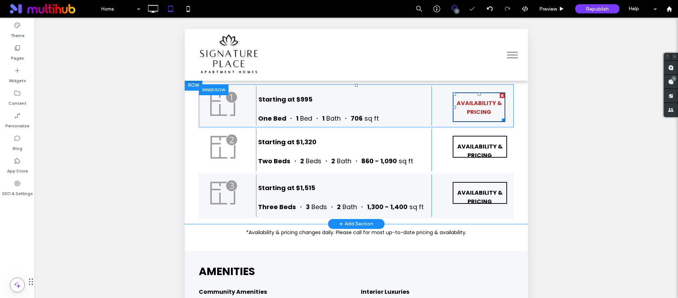
click at [492, 122] on span "AVAILABILITY & PRICING" at bounding box center [479, 107] width 50 height 29
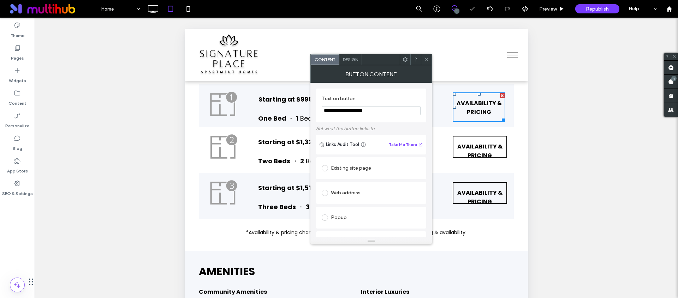
click at [349, 64] on div "Design" at bounding box center [350, 59] width 23 height 11
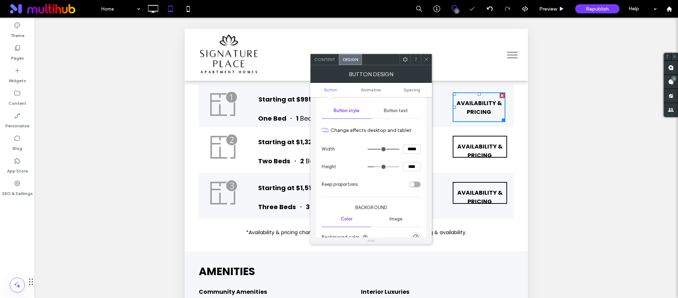
scroll to position [76, 0]
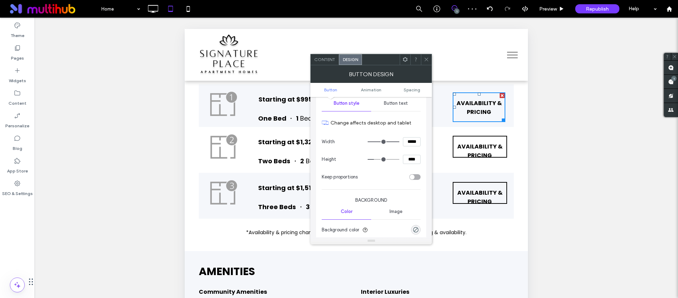
click at [427, 63] on span at bounding box center [425, 59] width 5 height 11
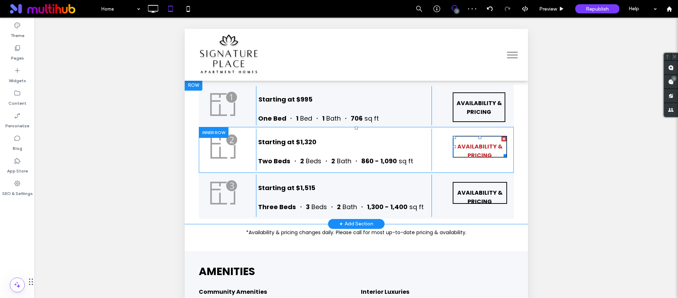
click at [479, 161] on span "AVAILABILITY & PRICING" at bounding box center [480, 151] width 52 height 29
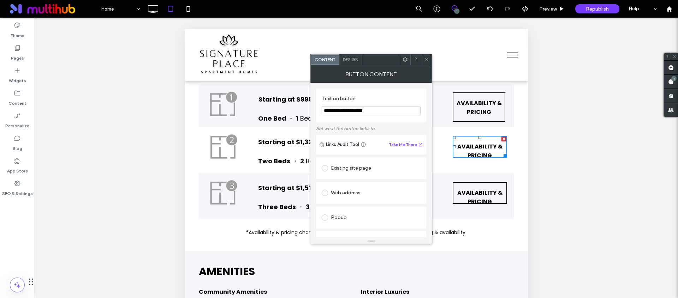
drag, startPoint x: 427, startPoint y: 62, endPoint x: 255, endPoint y: 53, distance: 172.1
click at [427, 62] on span at bounding box center [425, 59] width 5 height 11
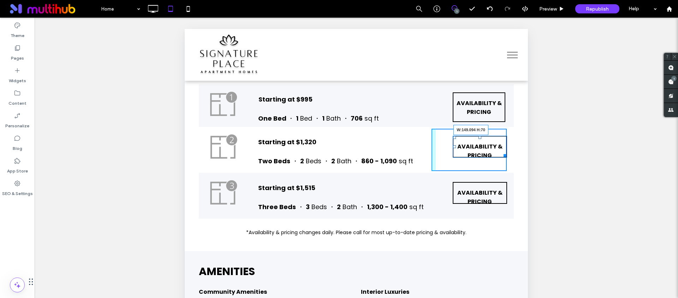
click at [501, 172] on div "Click To Paste Starting at $1,320 Two Beds ・ 2 Beds ・ 2 Bath ・ 860 - 1,090 sq f…" at bounding box center [356, 150] width 315 height 46
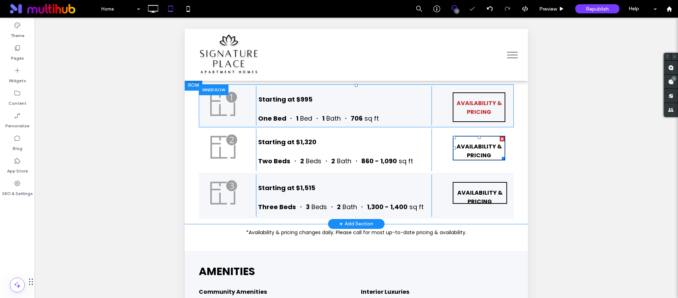
click at [481, 122] on span "AVAILABILITY & PRICING" at bounding box center [479, 107] width 50 height 29
click at [475, 122] on span "AVAILABILITY & PRICING" at bounding box center [479, 107] width 50 height 29
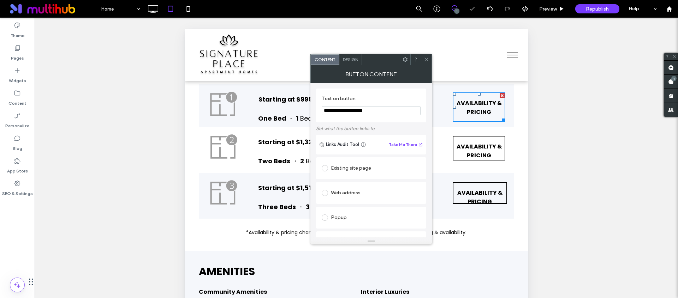
click at [340, 56] on div "Design" at bounding box center [350, 59] width 23 height 11
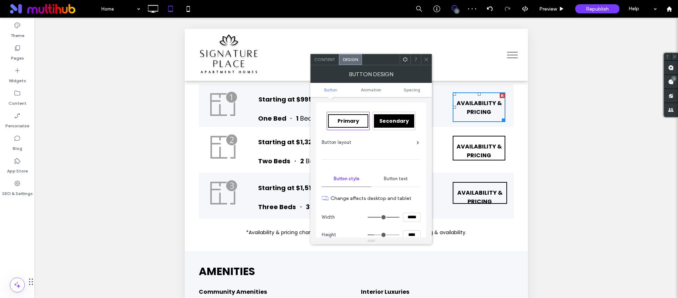
drag, startPoint x: 425, startPoint y: 58, endPoint x: 312, endPoint y: 158, distance: 150.8
click at [425, 58] on use at bounding box center [427, 60] width 4 height 4
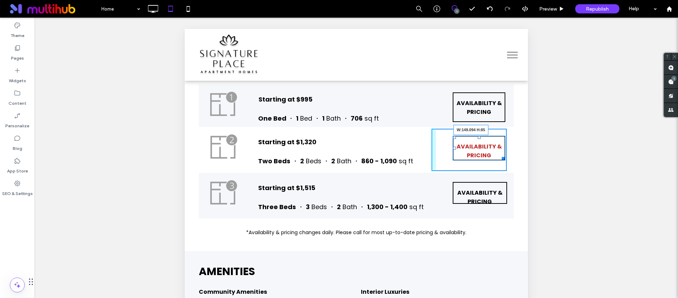
drag, startPoint x: 498, startPoint y: 172, endPoint x: 499, endPoint y: 178, distance: 5.6
click at [499, 160] on div at bounding box center [501, 157] width 5 height 5
click at [500, 165] on div at bounding box center [501, 162] width 5 height 5
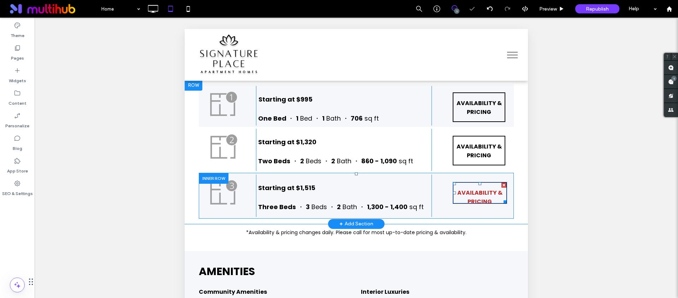
click at [493, 208] on span "AVAILABILITY & PRICING" at bounding box center [480, 197] width 52 height 29
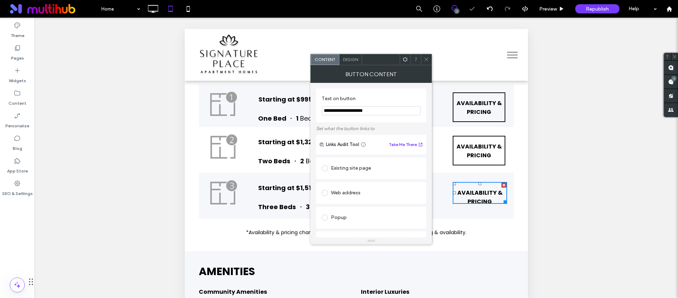
drag, startPoint x: 426, startPoint y: 63, endPoint x: 296, endPoint y: 125, distance: 144.3
click at [426, 63] on span at bounding box center [425, 59] width 5 height 11
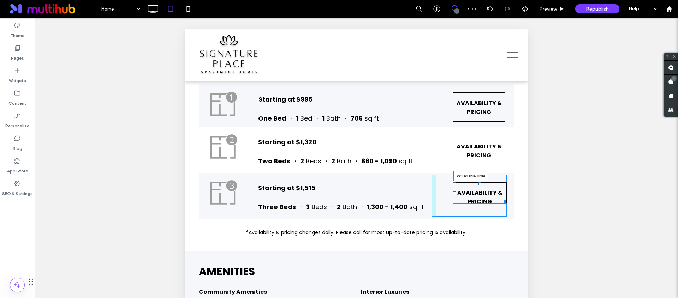
drag, startPoint x: 500, startPoint y: 215, endPoint x: 501, endPoint y: 223, distance: 7.9
click at [501, 219] on div "Click To Paste Starting at $1,515 Three Beds ・ 3 Beds ・ 2 Bath ・ 1,300 - 1,400 …" at bounding box center [356, 196] width 315 height 46
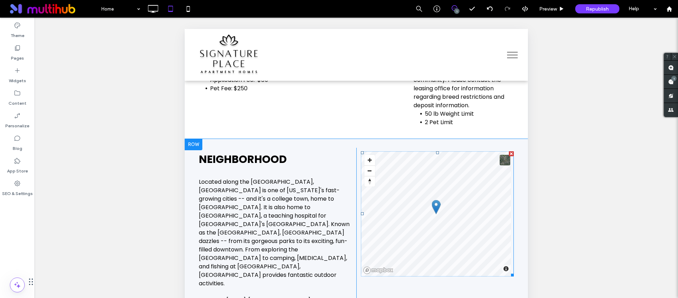
scroll to position [194, 0]
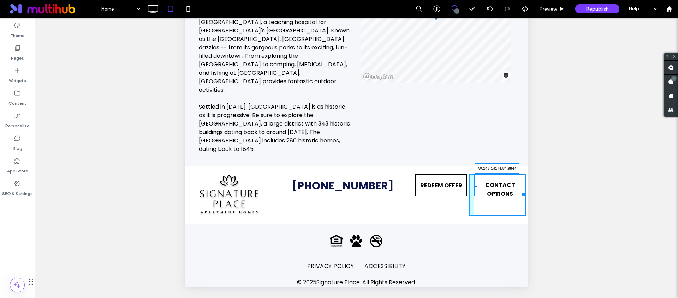
drag, startPoint x: 520, startPoint y: 190, endPoint x: 522, endPoint y: 197, distance: 8.0
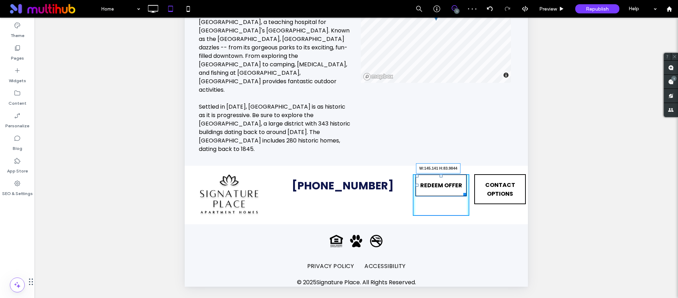
drag, startPoint x: 461, startPoint y: 189, endPoint x: 463, endPoint y: 197, distance: 7.7
click at [462, 198] on div at bounding box center [463, 200] width 5 height 5
click at [462, 199] on div at bounding box center [463, 201] width 5 height 5
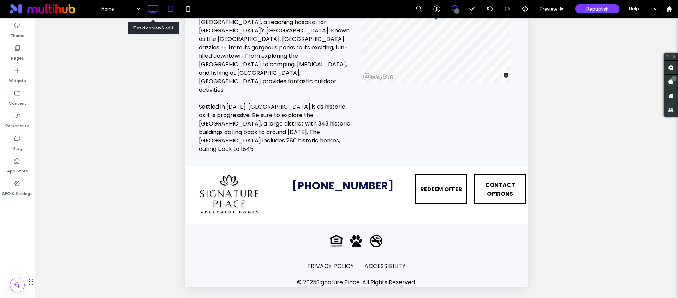
click at [152, 10] on icon at bounding box center [153, 9] width 14 height 14
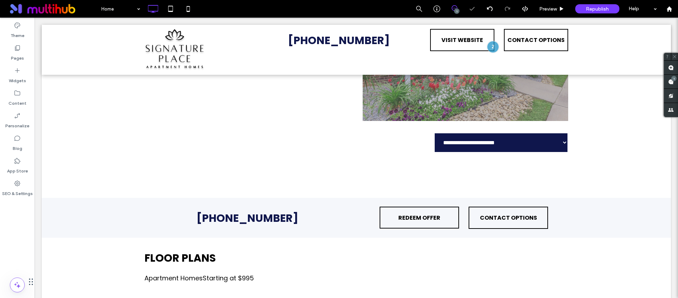
scroll to position [859, 0]
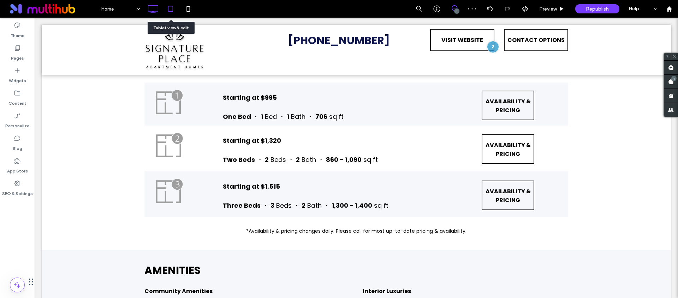
click at [167, 14] on icon at bounding box center [170, 9] width 14 height 14
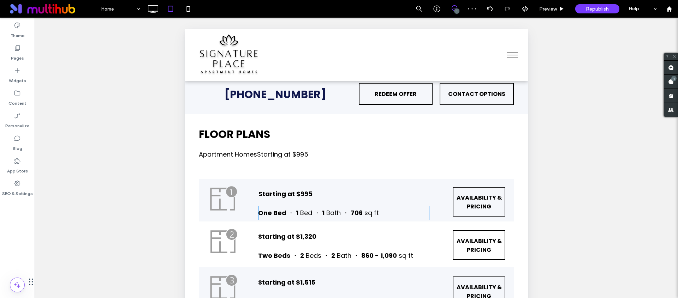
scroll to position [1155, 0]
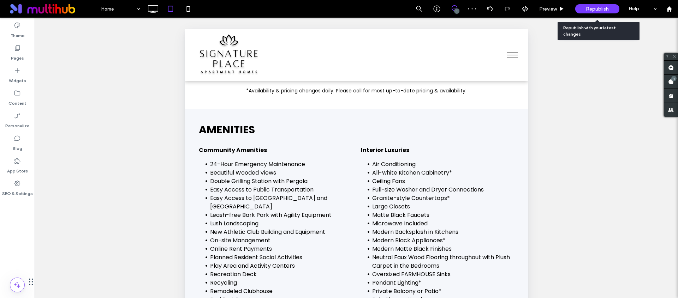
click at [592, 9] on span "Republish" at bounding box center [596, 9] width 23 height 6
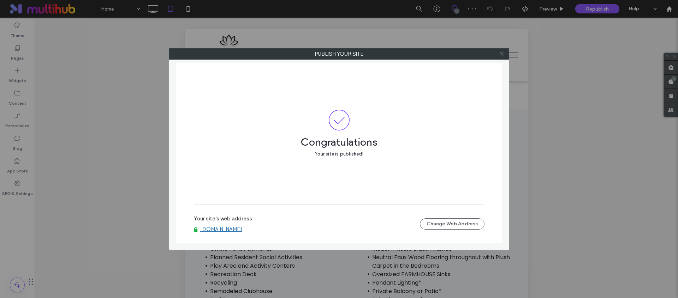
click at [499, 54] on icon at bounding box center [501, 53] width 5 height 5
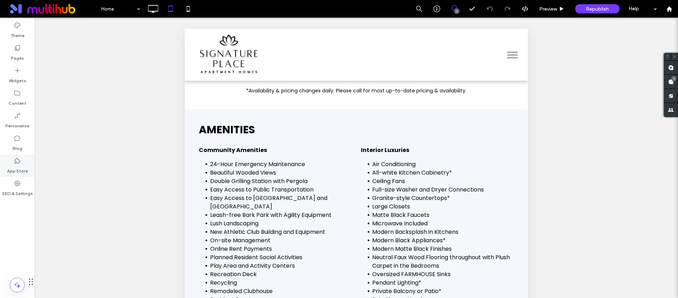
click at [4, 157] on div "App Store" at bounding box center [17, 166] width 35 height 23
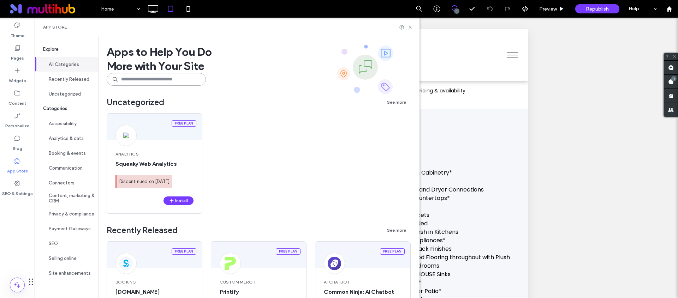
click at [155, 78] on input at bounding box center [156, 79] width 99 height 13
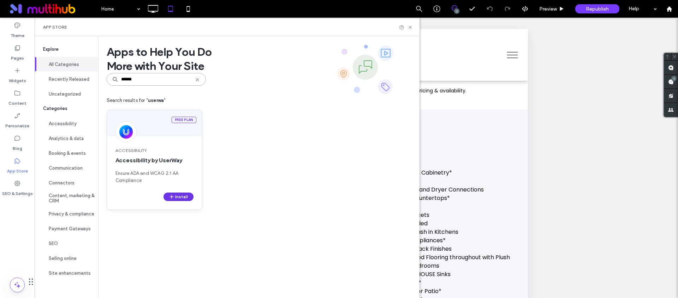
type input "******"
click at [176, 198] on button "Install" at bounding box center [178, 197] width 30 height 8
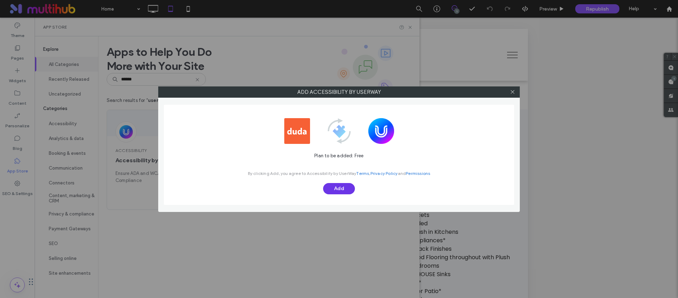
click at [343, 191] on button "Add" at bounding box center [339, 188] width 32 height 11
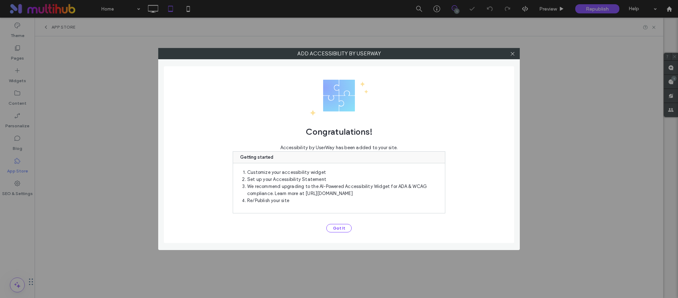
scroll to position [0, 0]
click at [331, 231] on button "Got It" at bounding box center [338, 228] width 25 height 8
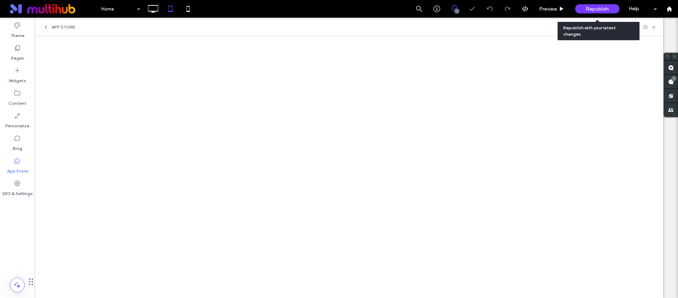
drag, startPoint x: 592, startPoint y: 7, endPoint x: 583, endPoint y: 16, distance: 12.7
click at [592, 7] on span "Republish" at bounding box center [596, 9] width 23 height 6
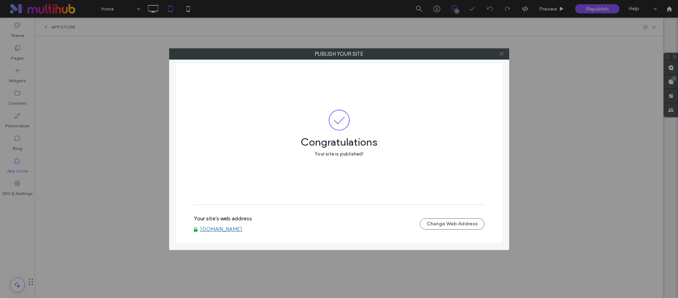
click at [503, 53] on icon at bounding box center [501, 53] width 5 height 5
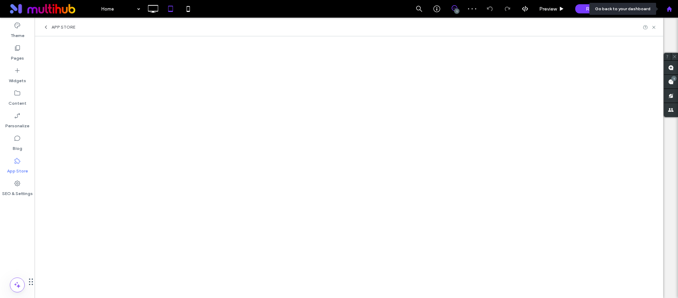
click at [669, 11] on icon at bounding box center [669, 9] width 6 height 6
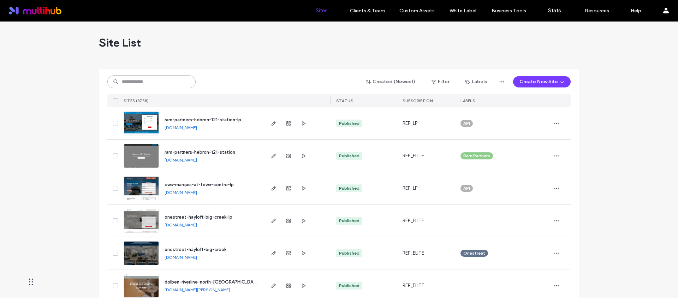
click at [162, 84] on input at bounding box center [151, 82] width 88 height 13
type input "*****"
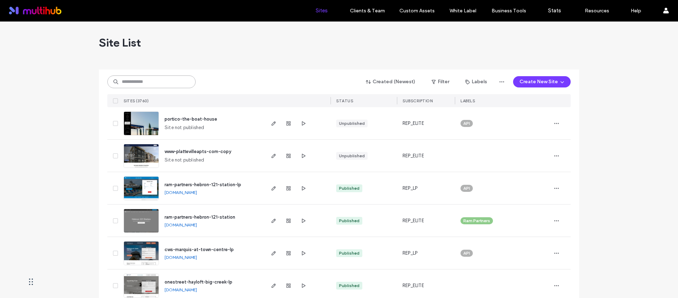
click at [152, 80] on input at bounding box center [151, 82] width 88 height 13
click at [145, 79] on input at bounding box center [151, 82] width 88 height 13
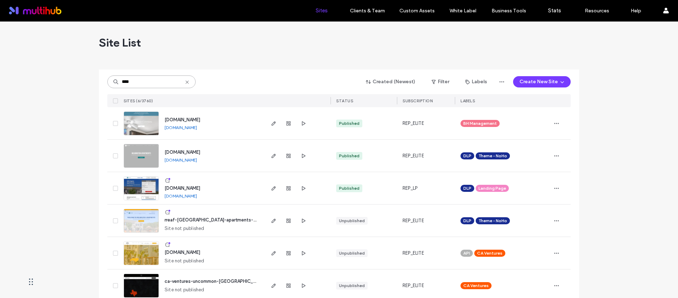
type input "****"
click at [200, 187] on span "rentnow.liveatwilmington.com" at bounding box center [182, 188] width 36 height 5
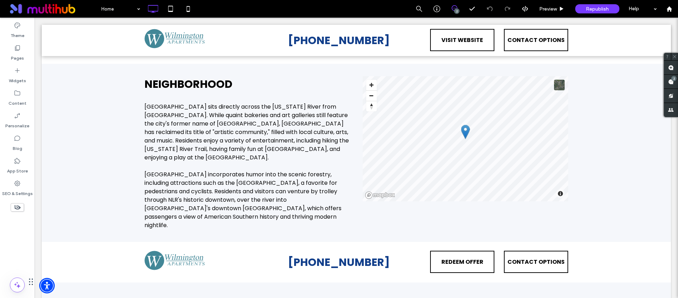
scroll to position [1558, 0]
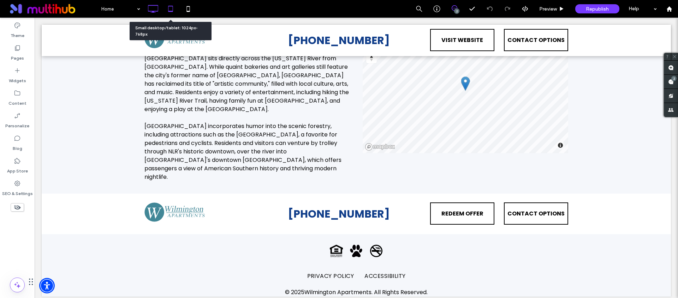
click at [170, 4] on icon at bounding box center [170, 9] width 14 height 14
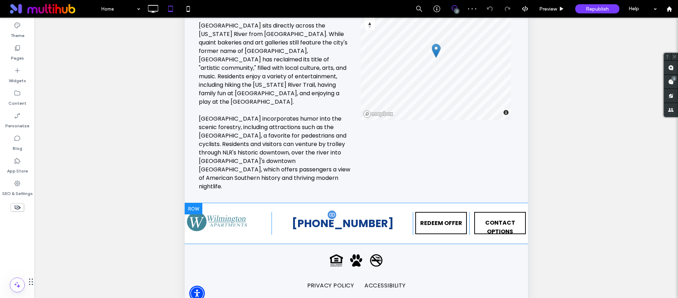
scroll to position [194, 0]
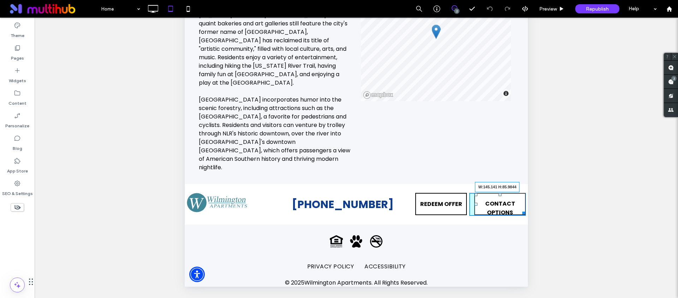
drag, startPoint x: 519, startPoint y: 208, endPoint x: 523, endPoint y: 216, distance: 8.9
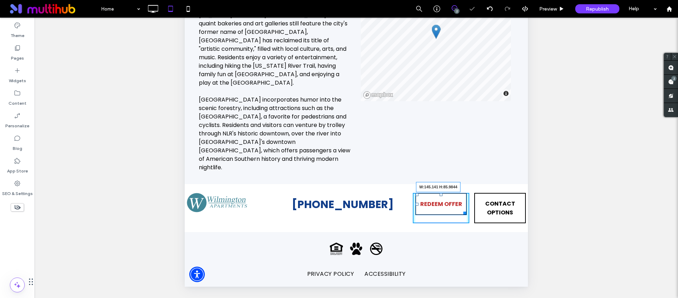
drag, startPoint x: 461, startPoint y: 207, endPoint x: 462, endPoint y: 215, distance: 8.2
click at [462, 215] on div at bounding box center [463, 211] width 5 height 5
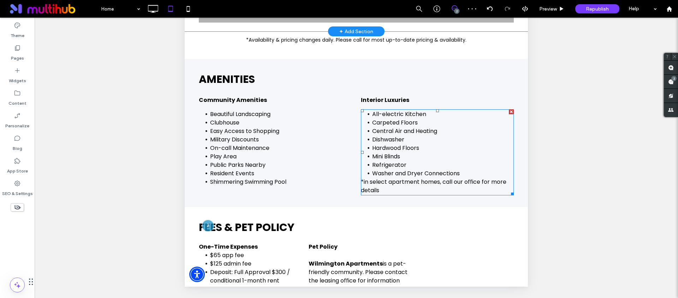
scroll to position [755, 0]
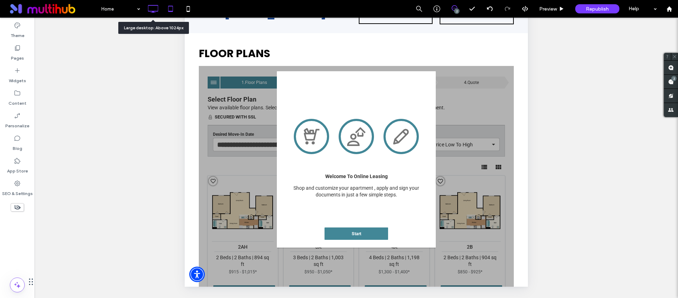
click at [151, 12] on icon at bounding box center [153, 9] width 14 height 14
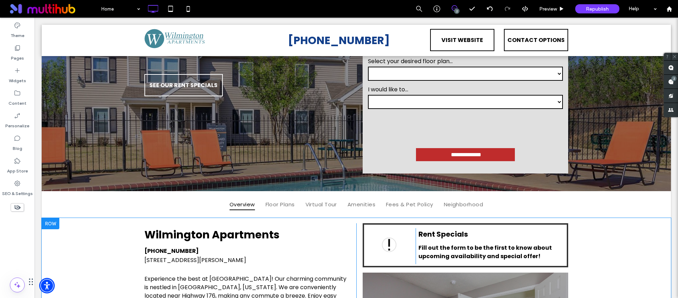
scroll to position [241, 0]
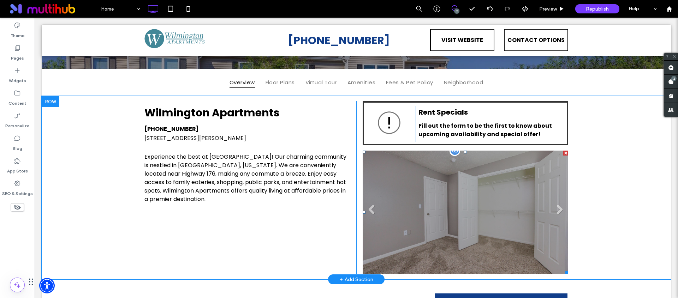
click at [427, 166] on li at bounding box center [464, 213] width 205 height 124
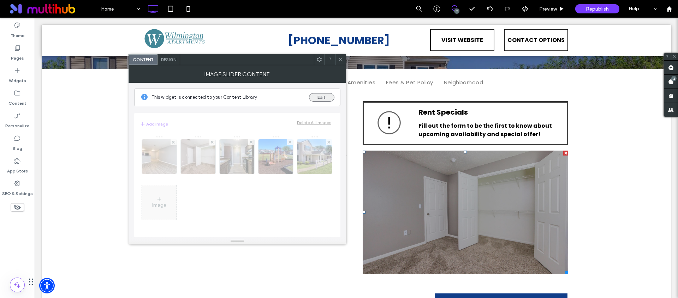
click at [317, 95] on button "Edit" at bounding box center [321, 97] width 25 height 8
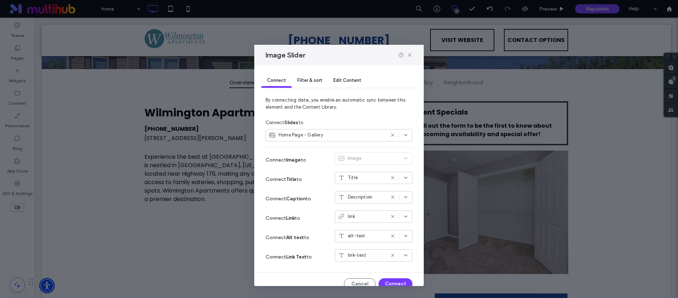
click at [344, 80] on span "Edit Content" at bounding box center [347, 80] width 28 height 5
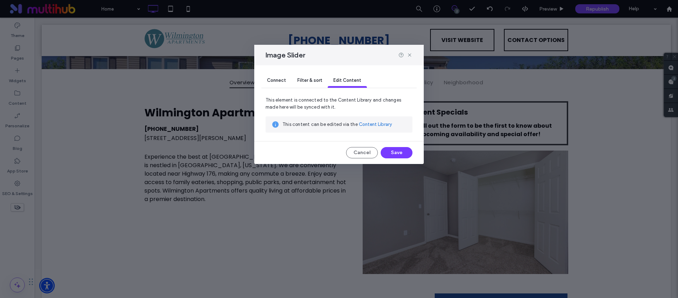
click at [363, 124] on link "Content Library" at bounding box center [375, 124] width 33 height 7
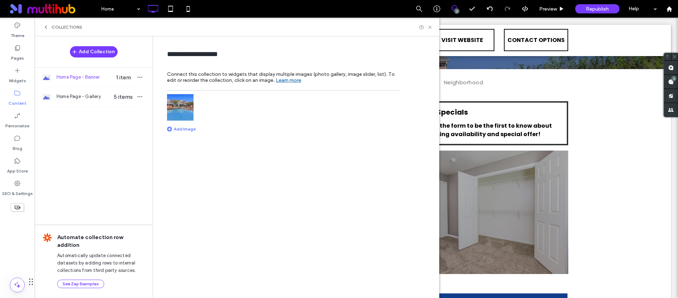
click at [179, 109] on img at bounding box center [180, 107] width 26 height 26
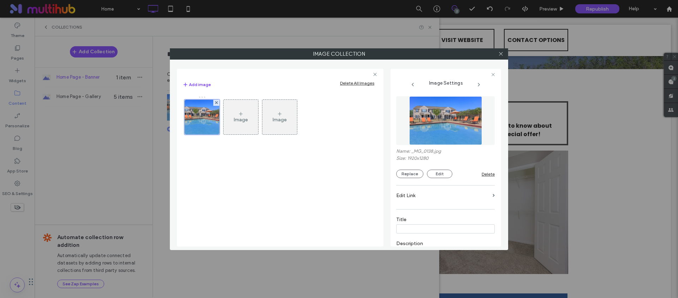
click at [82, 95] on div "Image Collection Add image Delete All Images Image Image Image Settings Name: _…" at bounding box center [339, 149] width 678 height 298
drag, startPoint x: 499, startPoint y: 53, endPoint x: 298, endPoint y: 63, distance: 202.1
click at [499, 53] on icon at bounding box center [500, 53] width 5 height 5
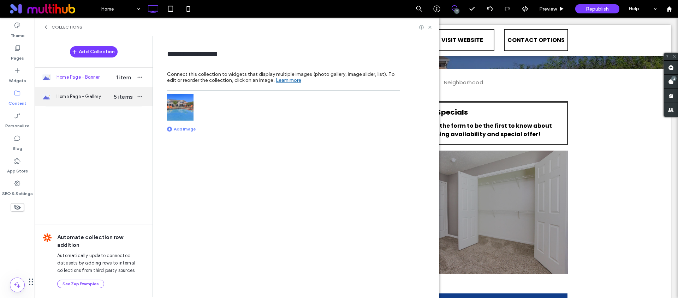
click at [97, 94] on span "Home Page - Gallery" at bounding box center [83, 96] width 54 height 7
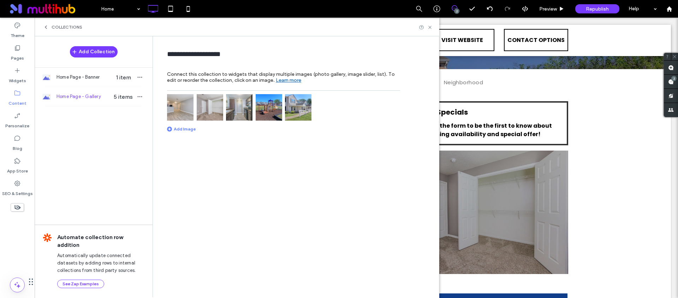
click at [181, 110] on img at bounding box center [180, 107] width 26 height 26
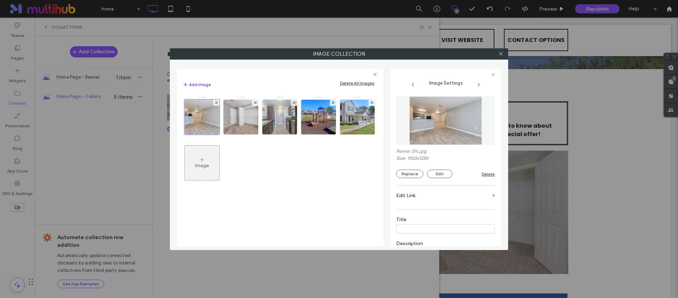
click at [203, 168] on div "Image" at bounding box center [202, 166] width 14 height 6
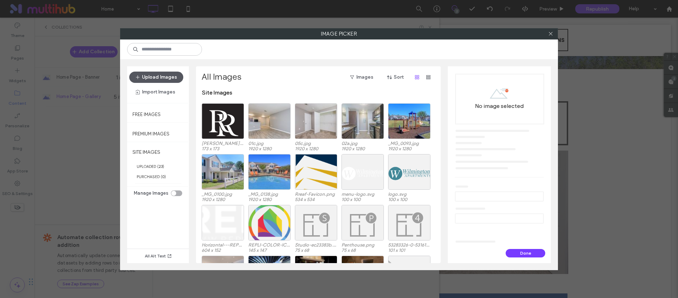
click at [162, 77] on button "Upload Images" at bounding box center [156, 77] width 54 height 11
click at [142, 72] on span "button" at bounding box center [138, 77] width 7 height 11
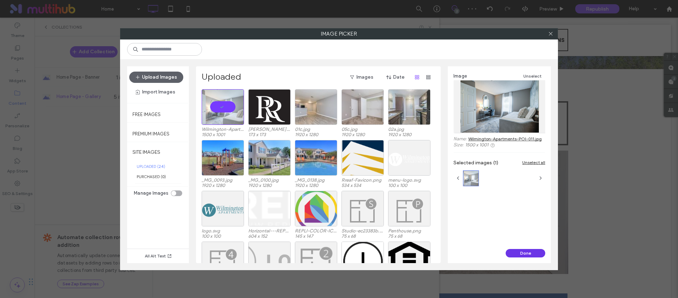
click at [525, 252] on button "Done" at bounding box center [525, 253] width 40 height 8
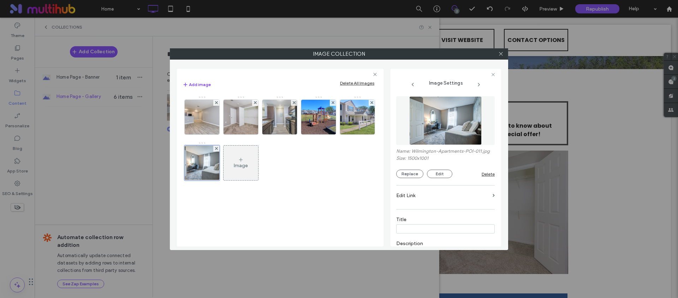
drag, startPoint x: 500, startPoint y: 54, endPoint x: 495, endPoint y: 54, distance: 4.9
click at [500, 53] on icon at bounding box center [500, 53] width 5 height 5
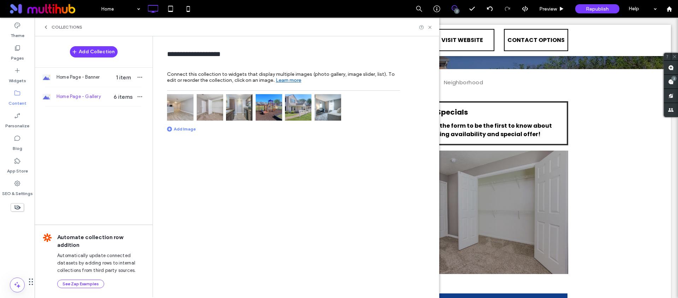
click at [187, 110] on img at bounding box center [180, 107] width 26 height 26
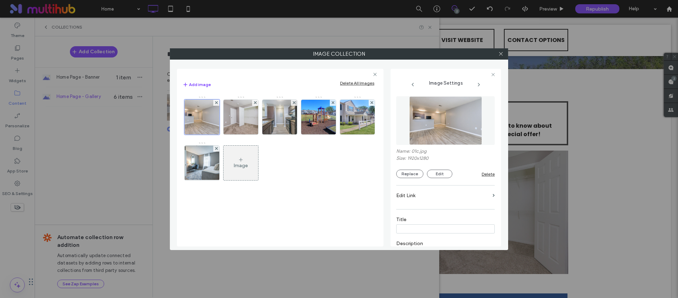
click at [355, 80] on div "Delete All Images" at bounding box center [357, 82] width 34 height 5
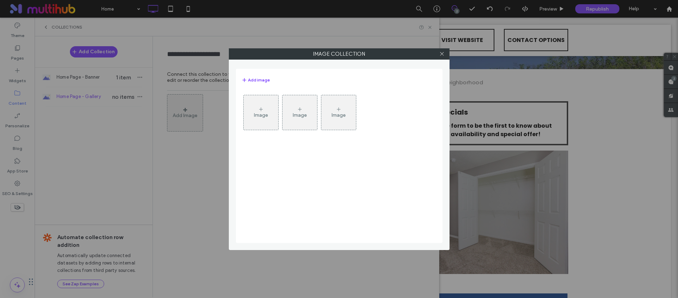
click at [262, 110] on icon at bounding box center [261, 110] width 6 height 6
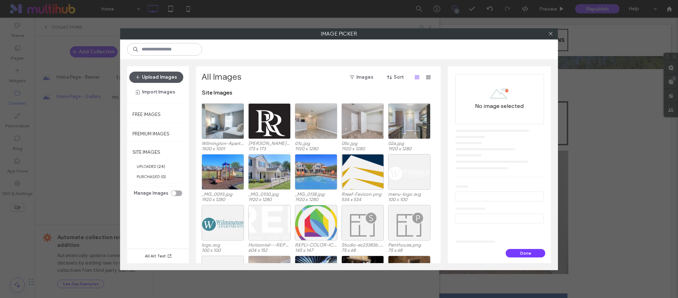
click at [158, 82] on button "Upload Images" at bounding box center [156, 77] width 54 height 11
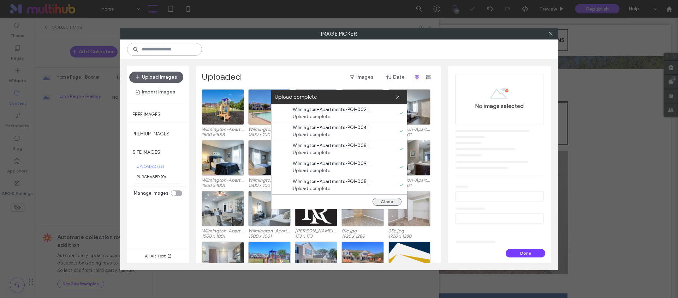
click at [388, 201] on button "Close" at bounding box center [386, 202] width 29 height 8
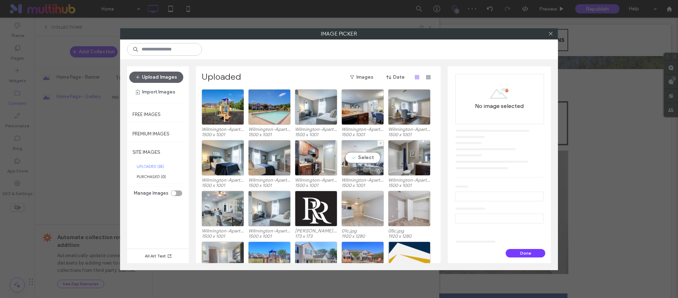
click at [368, 167] on div at bounding box center [363, 171] width 42 height 8
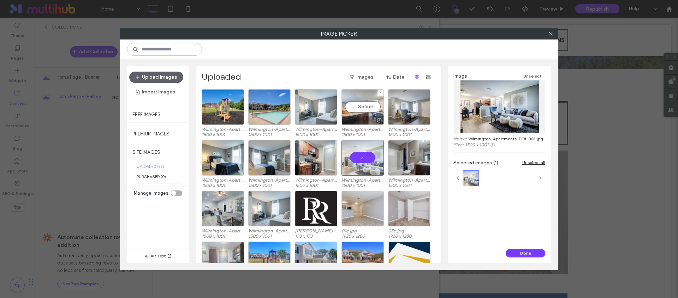
click at [369, 121] on div at bounding box center [363, 120] width 42 height 8
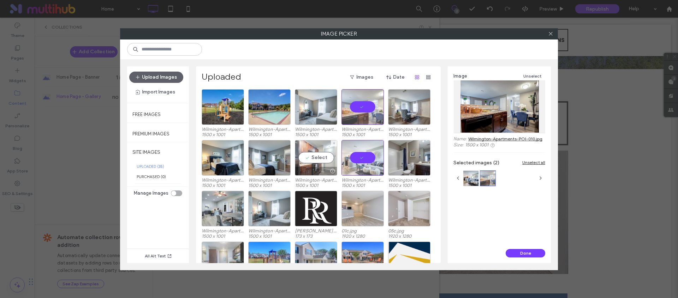
click at [330, 159] on div "Select" at bounding box center [316, 158] width 42 height 36
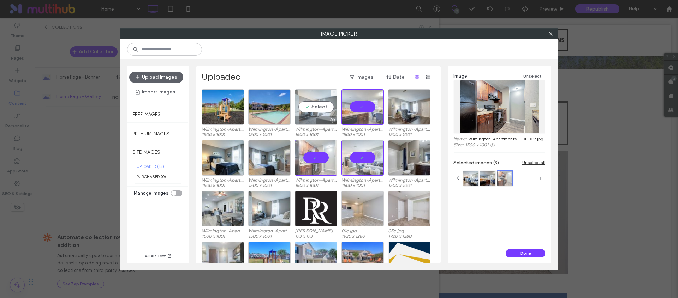
click at [323, 112] on div "Select" at bounding box center [316, 107] width 42 height 36
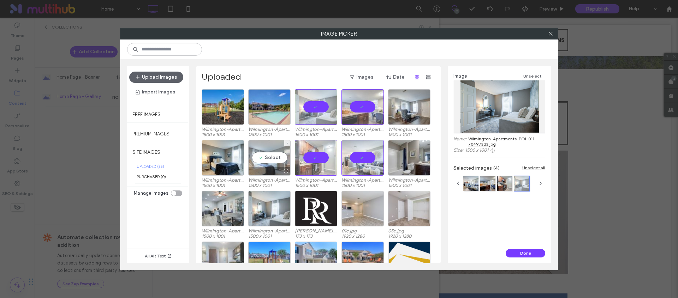
click at [256, 160] on div "Select" at bounding box center [269, 158] width 42 height 36
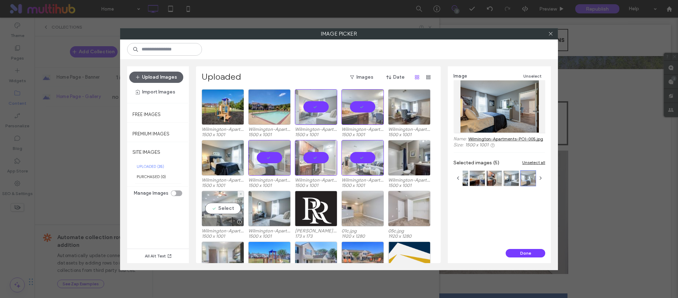
click at [218, 198] on div "Select" at bounding box center [223, 209] width 42 height 36
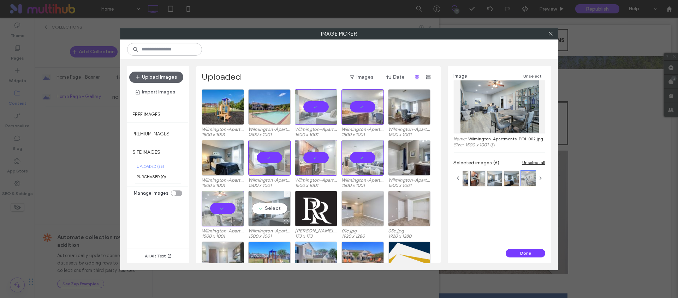
click at [260, 202] on div "Select" at bounding box center [269, 209] width 42 height 36
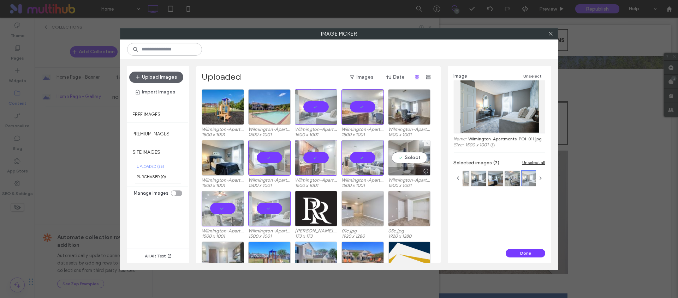
click at [419, 146] on div "Select" at bounding box center [409, 158] width 42 height 36
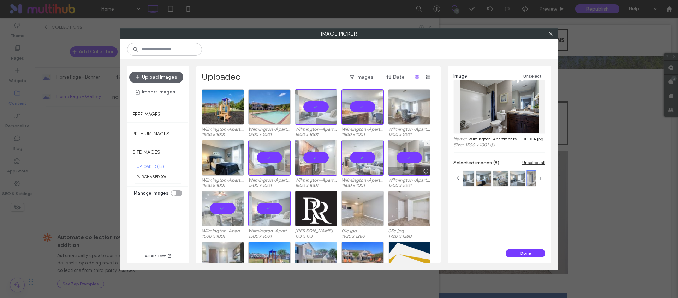
click at [414, 115] on div at bounding box center [409, 107] width 42 height 36
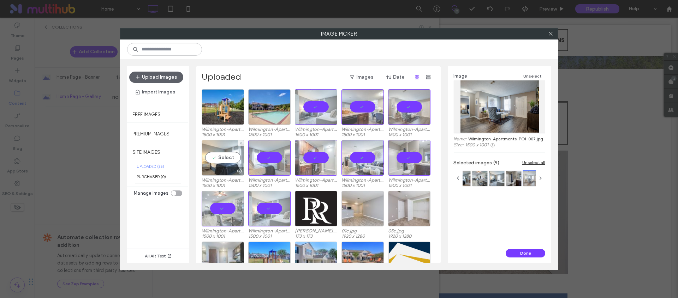
click at [235, 168] on div at bounding box center [239, 171] width 9 height 6
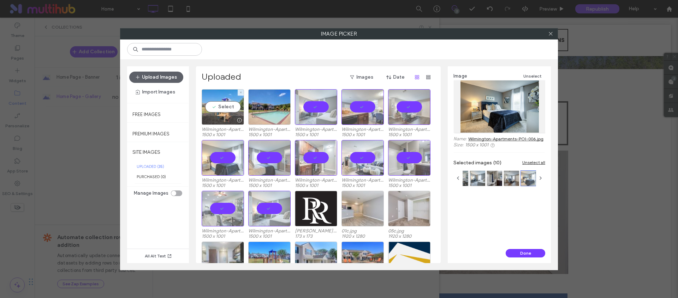
click at [227, 119] on div at bounding box center [223, 120] width 42 height 8
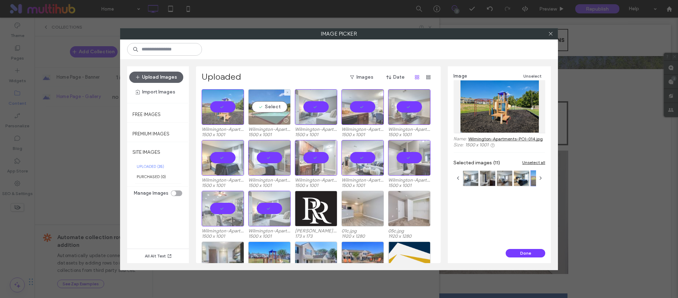
click at [272, 118] on div at bounding box center [269, 120] width 42 height 8
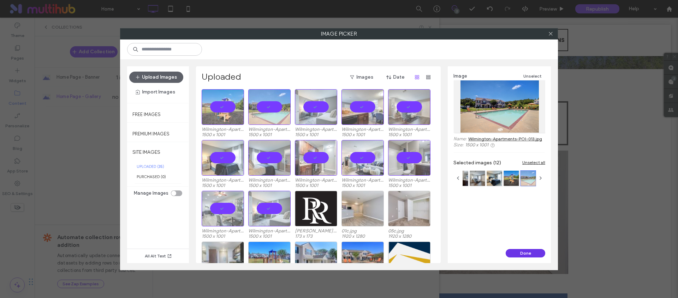
click at [521, 252] on button "Done" at bounding box center [525, 253] width 40 height 8
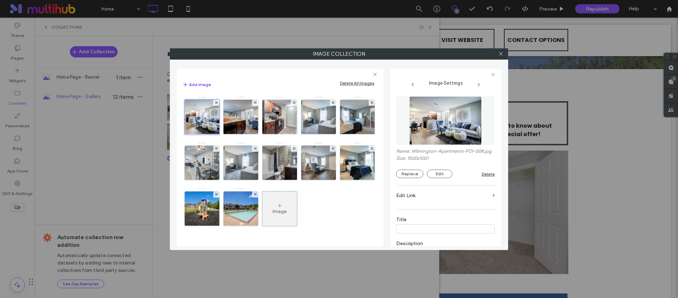
click at [501, 54] on icon at bounding box center [500, 53] width 5 height 5
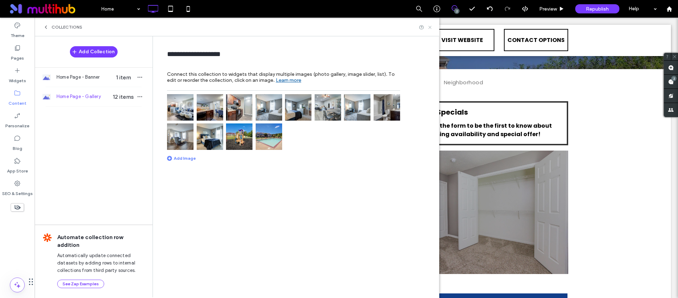
click at [431, 25] on icon at bounding box center [429, 27] width 5 height 5
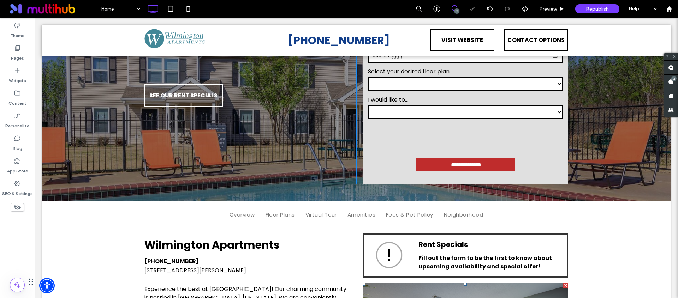
scroll to position [99, 0]
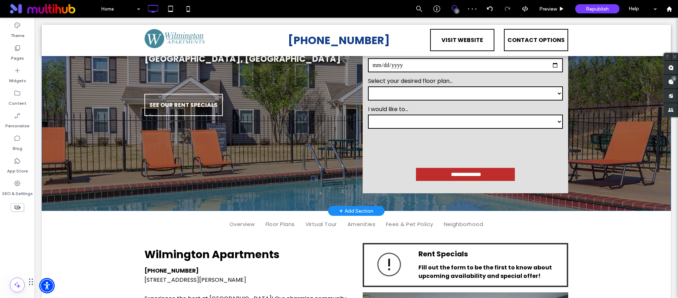
click at [49, 130] on div "**********" at bounding box center [356, 84] width 629 height 254
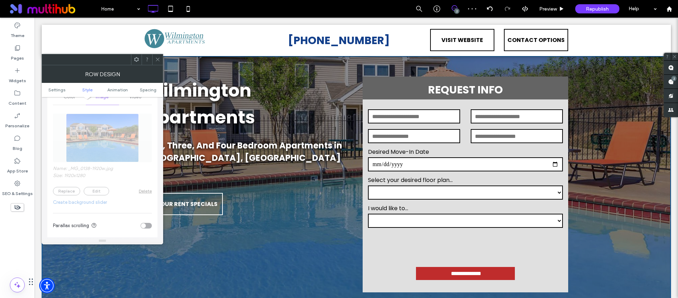
scroll to position [0, 0]
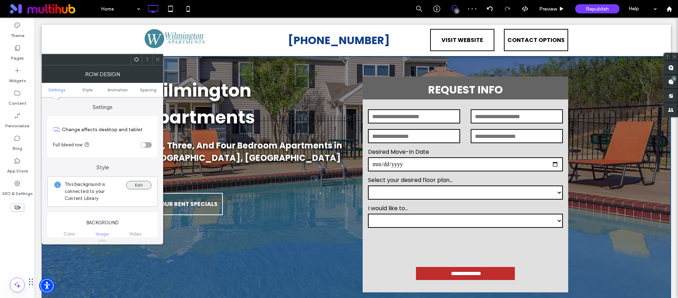
click at [141, 188] on button "Edit" at bounding box center [138, 185] width 25 height 8
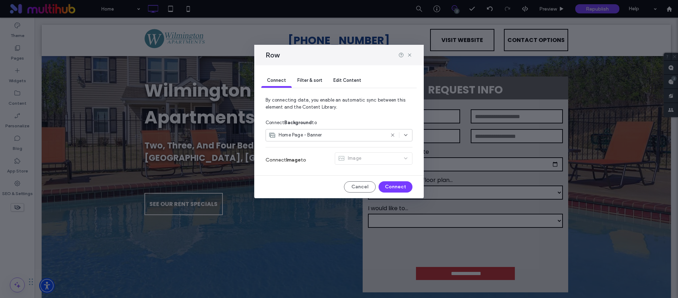
click at [347, 85] on div "Edit Content" at bounding box center [347, 81] width 39 height 14
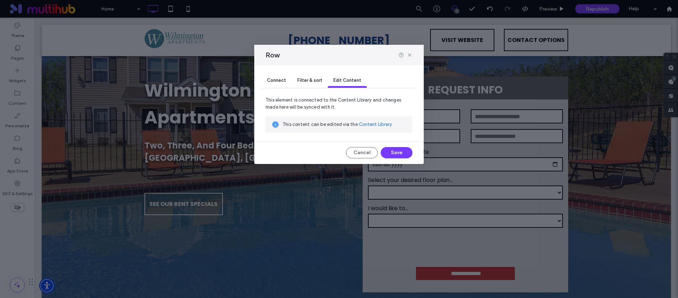
click at [368, 122] on link "Content Library" at bounding box center [375, 124] width 33 height 7
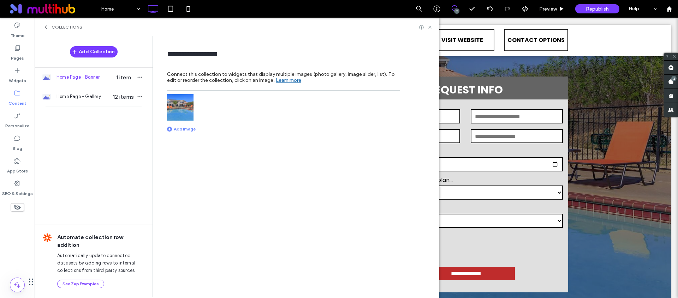
click at [182, 108] on img at bounding box center [180, 107] width 26 height 26
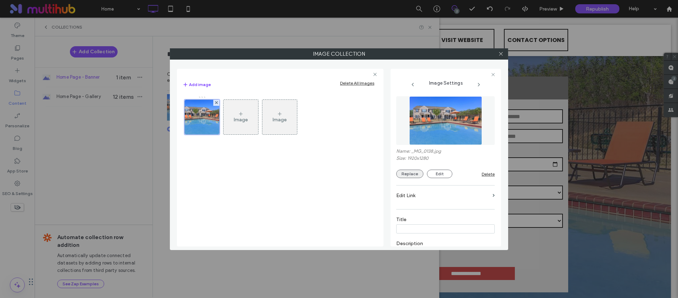
click at [409, 173] on button "Replace" at bounding box center [409, 174] width 27 height 8
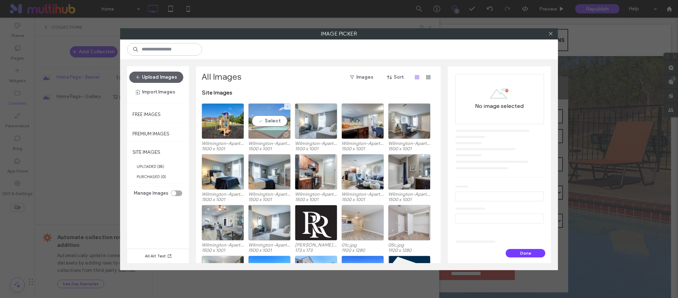
click at [269, 125] on div "Select" at bounding box center [269, 121] width 42 height 36
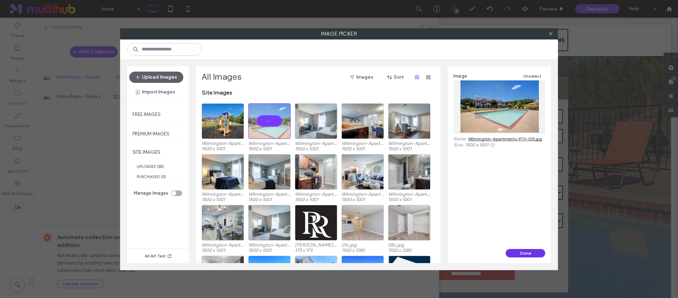
click at [534, 253] on button "Done" at bounding box center [525, 253] width 40 height 8
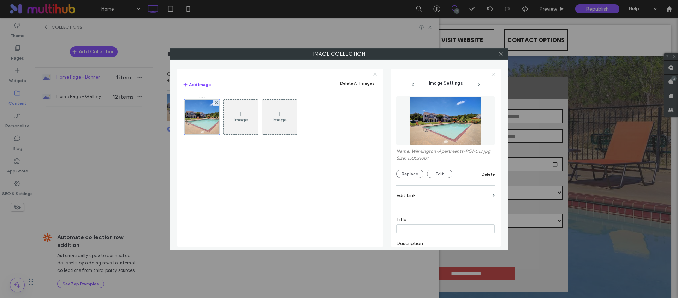
click at [501, 54] on icon at bounding box center [500, 53] width 5 height 5
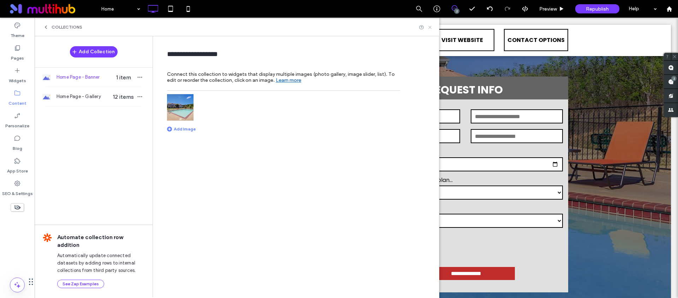
click at [429, 26] on icon at bounding box center [429, 27] width 5 height 5
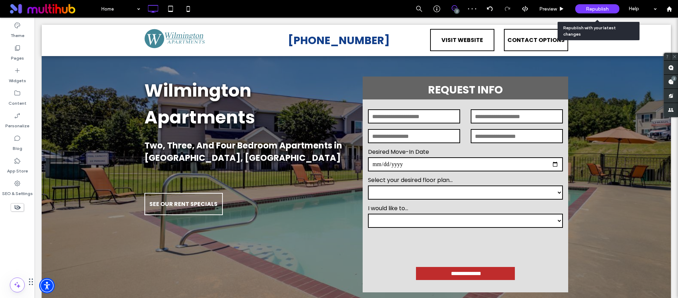
click at [591, 11] on span "Republish" at bounding box center [596, 9] width 23 height 6
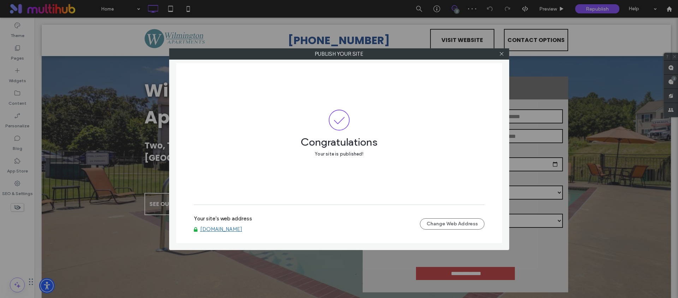
click at [242, 229] on link "rentnow.liveatwilmington.com" at bounding box center [221, 229] width 42 height 6
click at [505, 55] on div at bounding box center [501, 54] width 11 height 11
click at [501, 54] on icon at bounding box center [501, 53] width 5 height 5
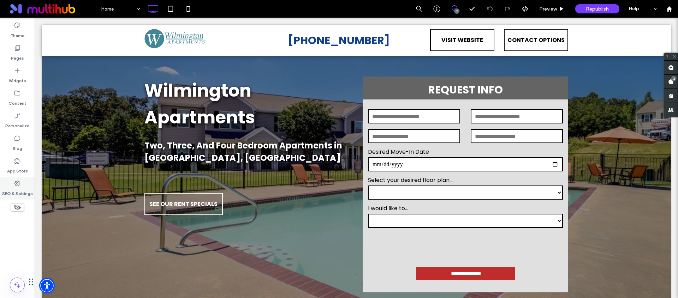
click at [25, 191] on label "SEO & Settings" at bounding box center [17, 192] width 31 height 10
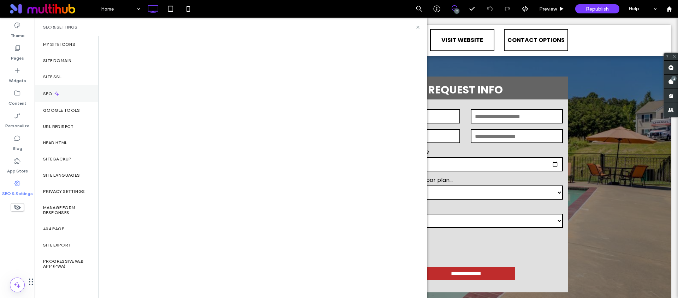
click at [66, 85] on div "SEO" at bounding box center [67, 93] width 64 height 17
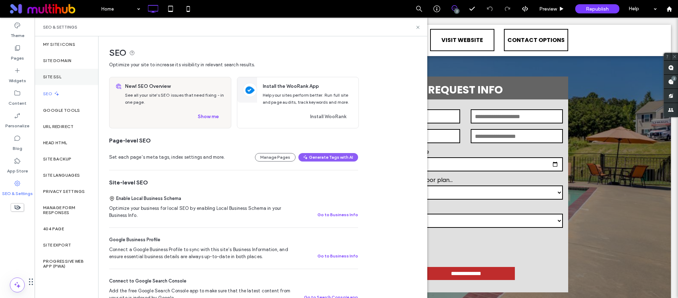
click at [66, 80] on div "Site SSL" at bounding box center [67, 77] width 64 height 16
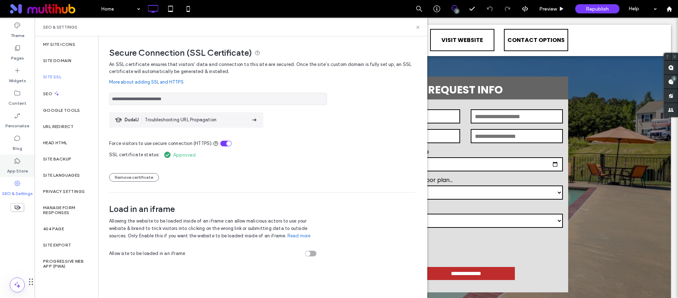
click at [12, 171] on label "App Store" at bounding box center [17, 169] width 21 height 10
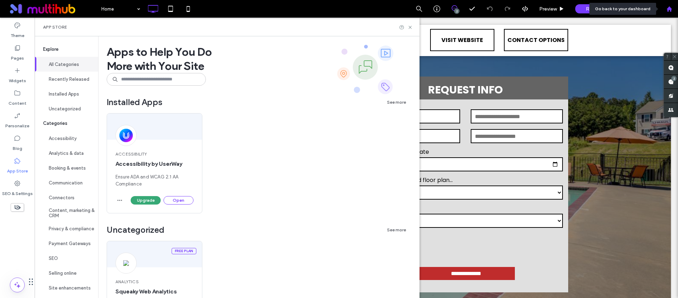
click at [671, 11] on icon at bounding box center [669, 9] width 6 height 6
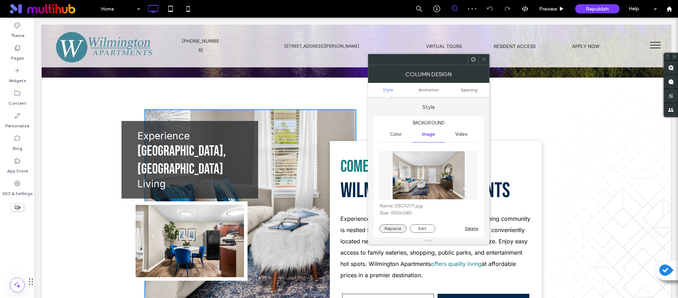
click at [390, 228] on button "Replace" at bounding box center [392, 228] width 27 height 8
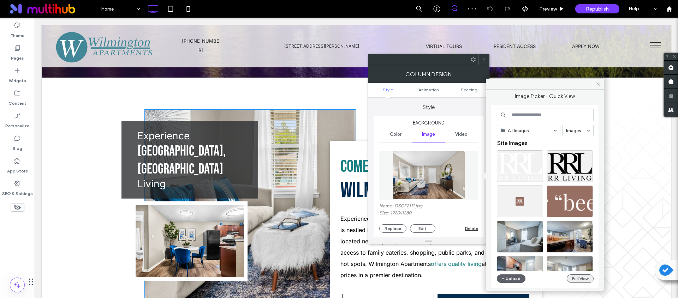
click at [580, 280] on button "Full View" at bounding box center [579, 279] width 27 height 8
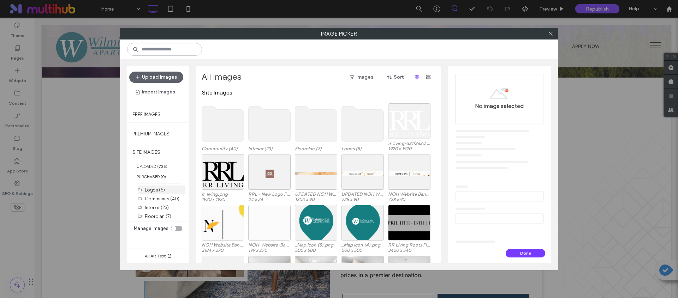
click at [167, 187] on div "Logos (5)" at bounding box center [165, 189] width 41 height 7
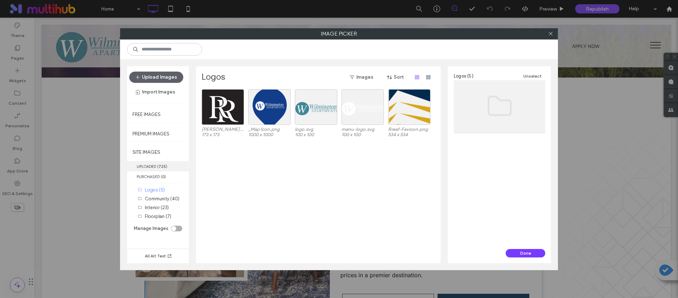
click at [160, 170] on label "UPLOADED ( 725 )" at bounding box center [158, 166] width 62 height 10
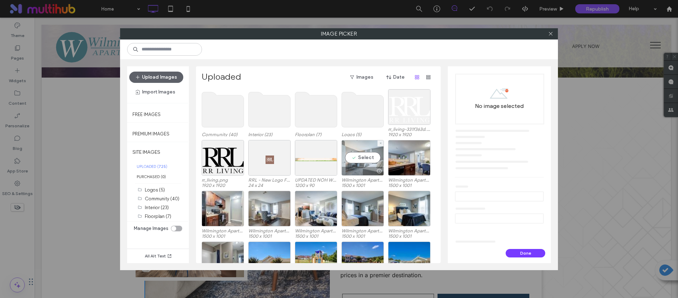
click at [356, 162] on div "Select" at bounding box center [362, 158] width 42 height 36
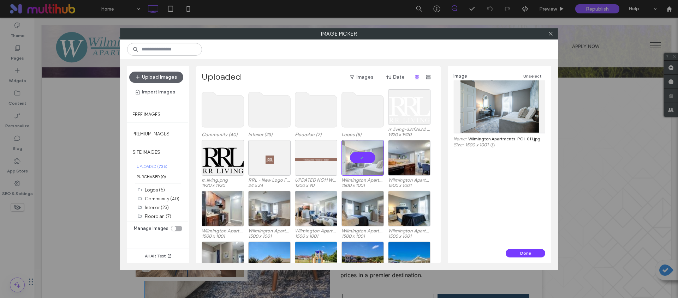
click at [504, 139] on link "Wilmington Apartments-POI-011.jpg" at bounding box center [504, 138] width 72 height 5
click at [371, 154] on div at bounding box center [362, 158] width 42 height 36
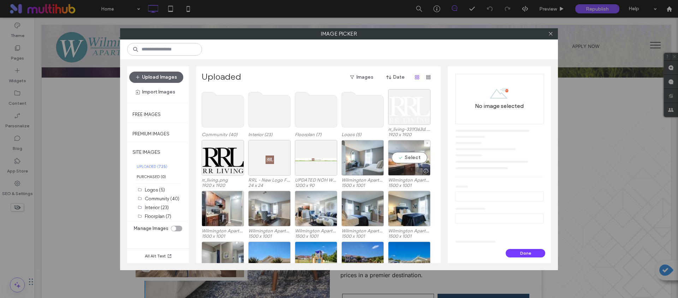
click at [390, 158] on div "Select" at bounding box center [409, 158] width 42 height 36
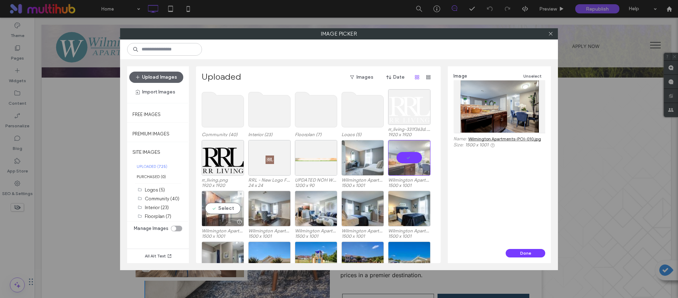
click at [214, 211] on div "Select" at bounding box center [223, 209] width 42 height 36
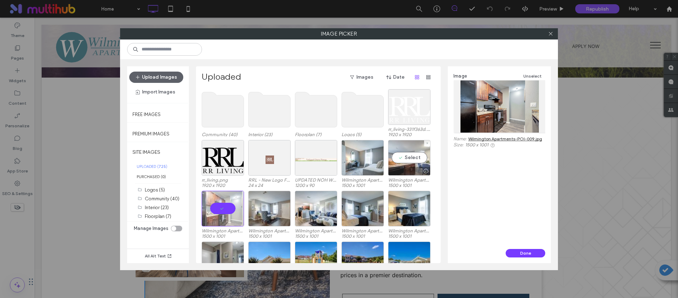
click at [414, 164] on div "Select" at bounding box center [409, 158] width 42 height 36
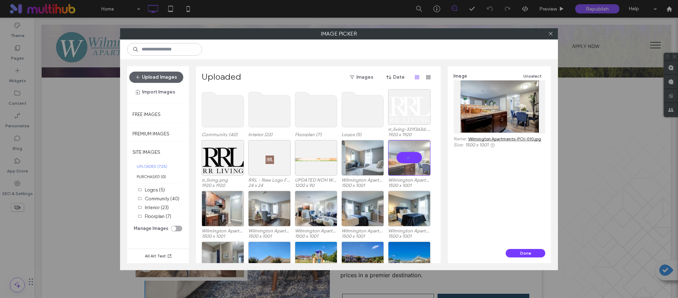
click at [504, 139] on link "Wilmington Apartments-POI-010.jpg" at bounding box center [504, 138] width 73 height 5
drag, startPoint x: 226, startPoint y: 202, endPoint x: 254, endPoint y: 202, distance: 28.2
click at [226, 202] on div "Select" at bounding box center [223, 209] width 42 height 36
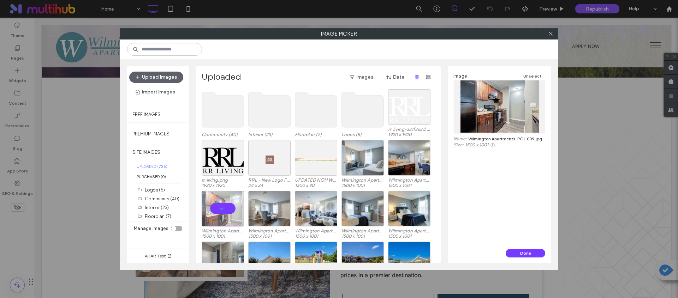
click at [501, 138] on link "Wilmington Apartments-POI-009.jpg" at bounding box center [505, 138] width 74 height 5
click at [274, 204] on div "Select" at bounding box center [269, 209] width 42 height 36
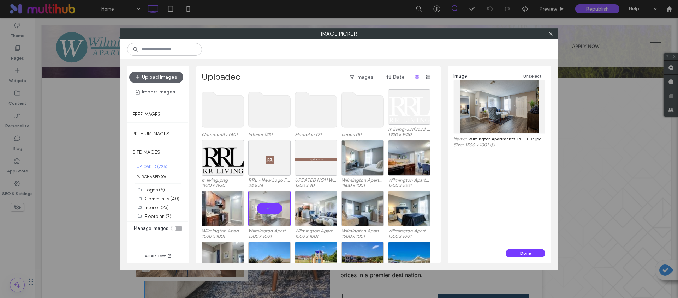
click at [508, 139] on link "Wilmington Apartments-POI-007.jpg" at bounding box center [504, 138] width 73 height 5
click at [317, 206] on div "Select" at bounding box center [316, 209] width 42 height 36
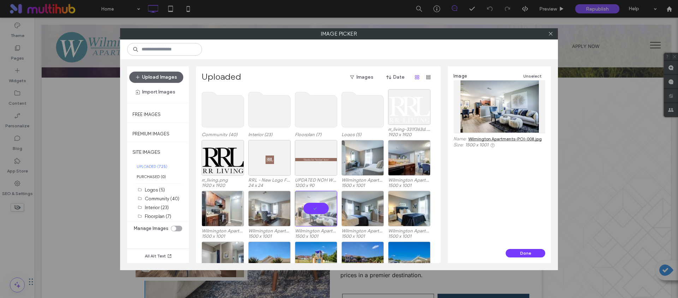
click at [506, 140] on link "Wilmington Apartments-POI-008.jpg" at bounding box center [504, 138] width 73 height 5
click at [370, 206] on div "Select" at bounding box center [362, 209] width 42 height 36
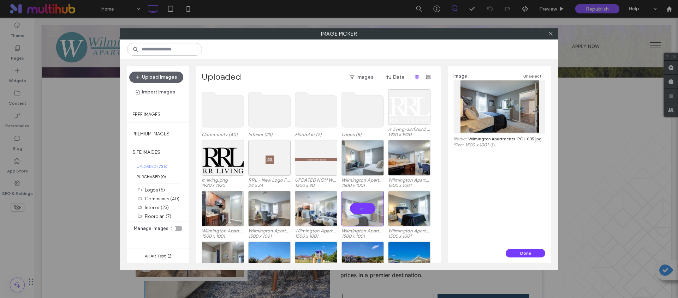
click at [507, 138] on link "Wilmington Apartments-POI-005.jpg" at bounding box center [504, 138] width 73 height 5
click at [402, 205] on div "Select" at bounding box center [409, 209] width 42 height 36
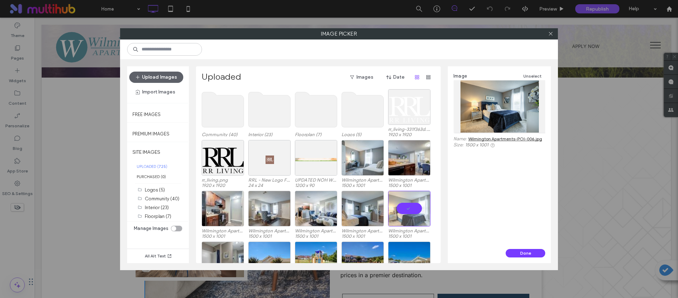
click at [517, 140] on link "Wilmington Apartments-POI-006.jpg" at bounding box center [505, 138] width 74 height 5
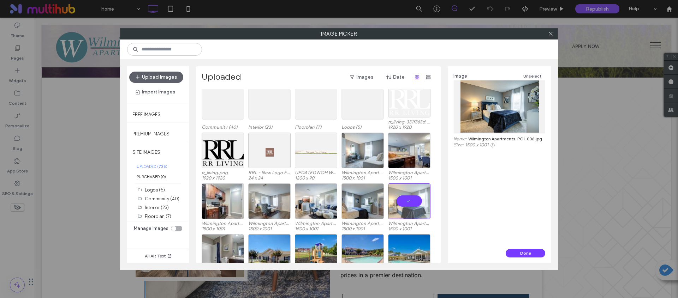
scroll to position [36, 0]
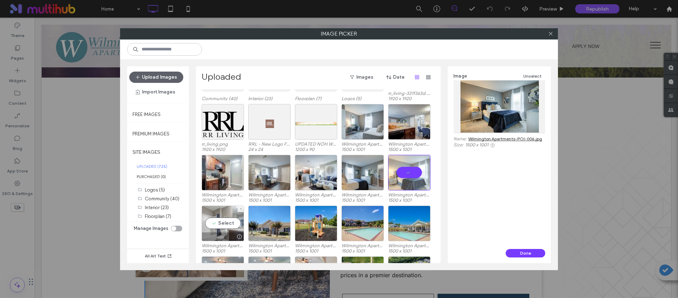
click at [227, 224] on div "Select" at bounding box center [223, 224] width 42 height 36
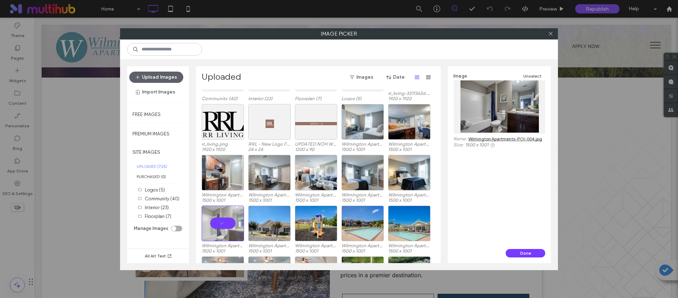
click at [508, 137] on link "Wilmington Apartments-POI-004.jpg" at bounding box center [505, 138] width 74 height 5
click at [365, 227] on div "Select" at bounding box center [362, 224] width 42 height 36
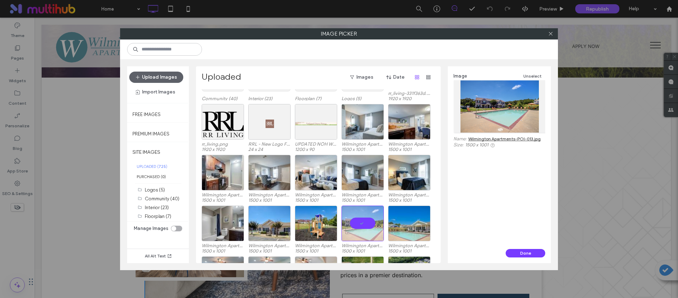
click at [519, 139] on link "Wilmington Apartments-POI-013.jpg" at bounding box center [504, 138] width 72 height 5
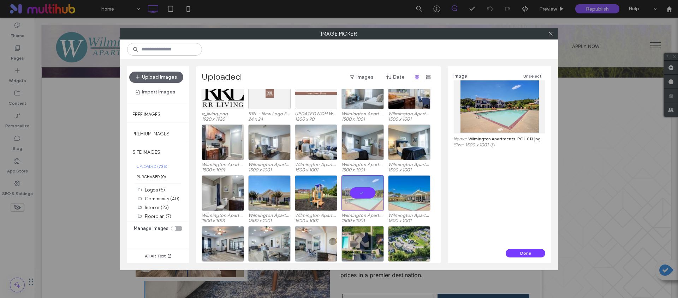
scroll to position [124, 0]
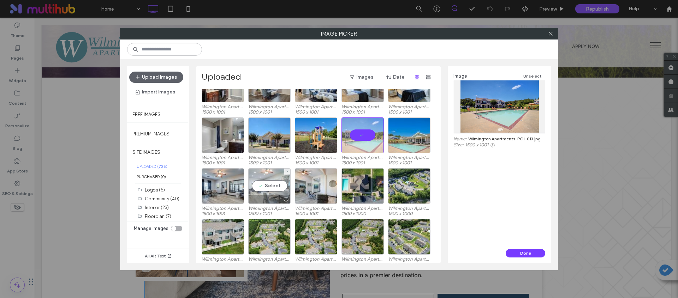
click at [269, 192] on div "Select" at bounding box center [269, 186] width 42 height 36
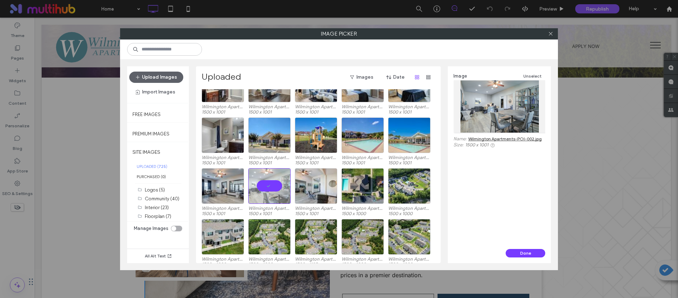
click at [519, 141] on link "Wilmington Apartments-POI-002.jpg" at bounding box center [504, 138] width 73 height 5
click at [320, 154] on div "Select Wilmington Apartments-POI-014.jpg 1500 x 1001" at bounding box center [316, 141] width 42 height 47
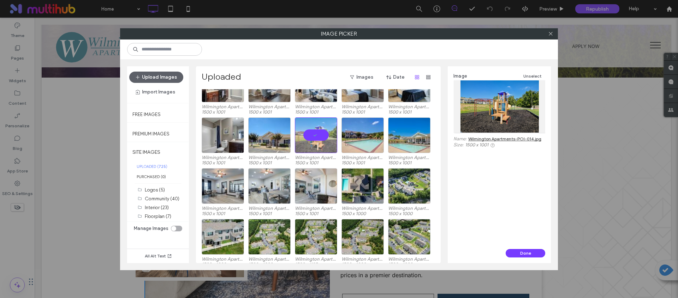
click at [493, 137] on link "Wilmington Apartments-POI-014.jpg" at bounding box center [504, 138] width 73 height 5
click at [548, 31] on icon at bounding box center [550, 33] width 5 height 5
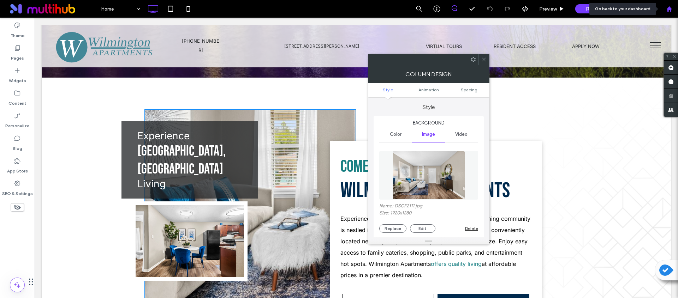
click at [675, 5] on div at bounding box center [669, 9] width 18 height 18
